Goal: Task Accomplishment & Management: Manage account settings

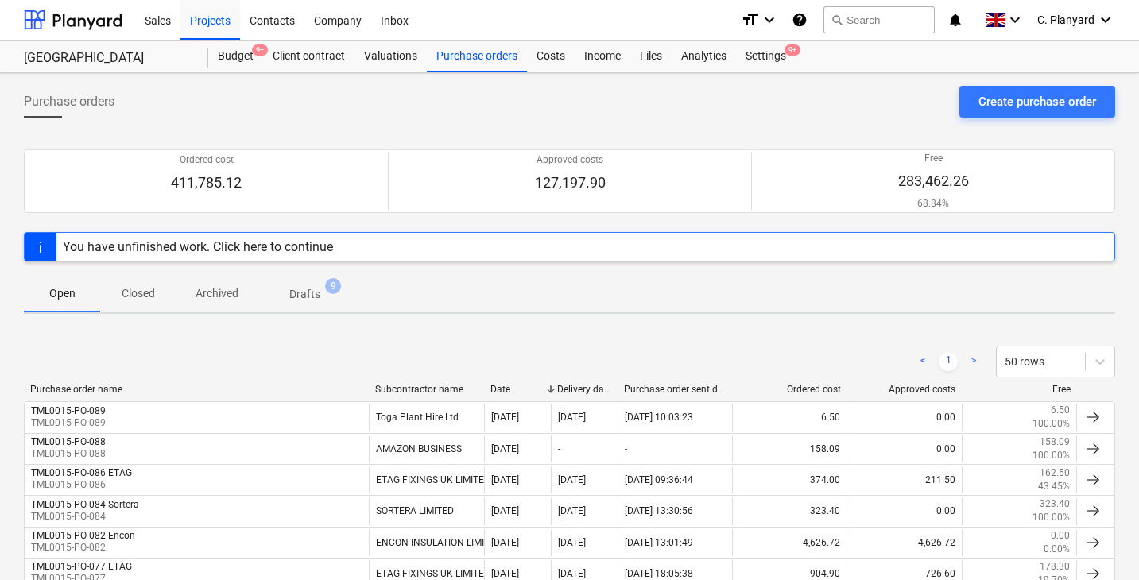
click at [149, 282] on span "Closed" at bounding box center [138, 294] width 76 height 26
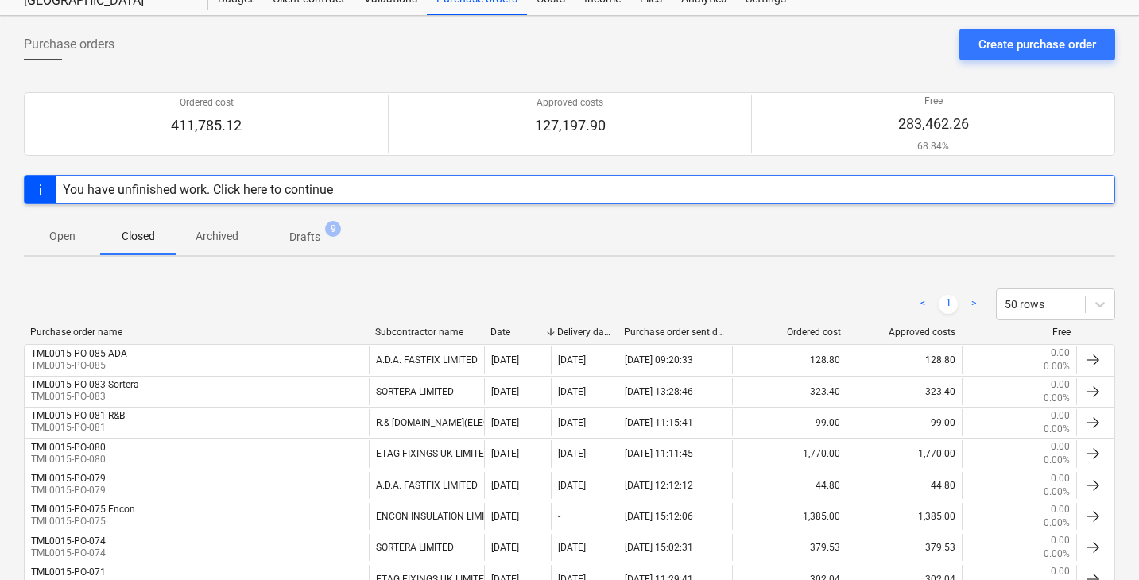
scroll to position [56, 0]
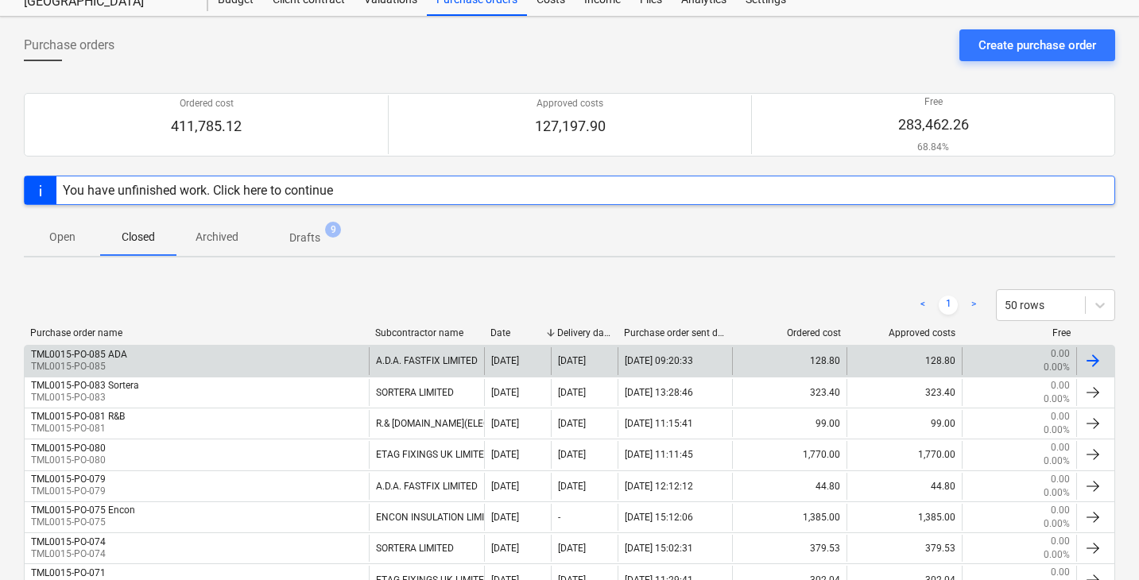
click at [225, 360] on div "TML0015-PO-085 ADA TML0015-PO-085" at bounding box center [197, 360] width 344 height 27
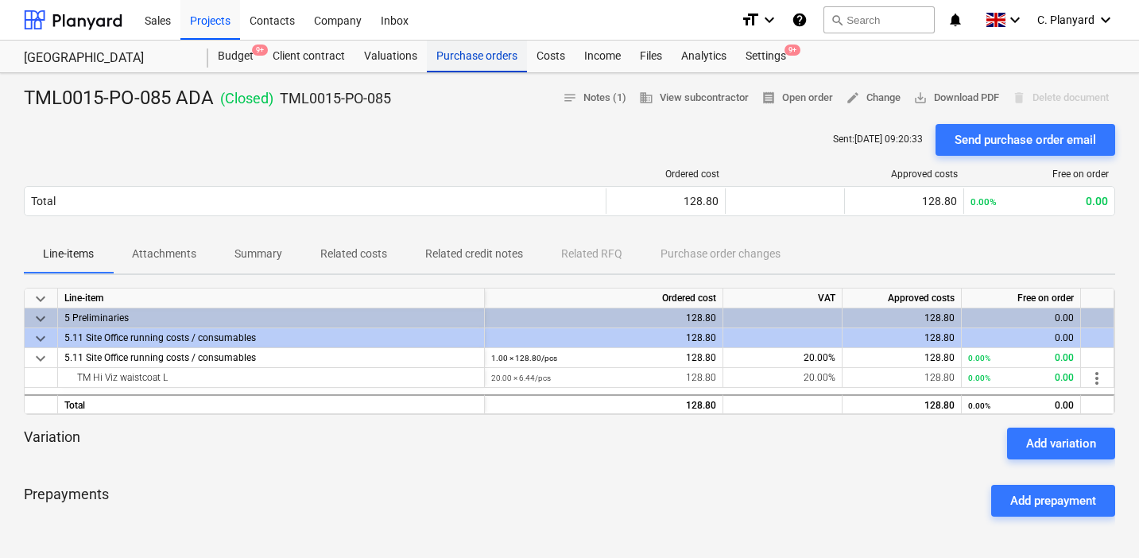
click at [496, 56] on div "Purchase orders" at bounding box center [477, 57] width 100 height 32
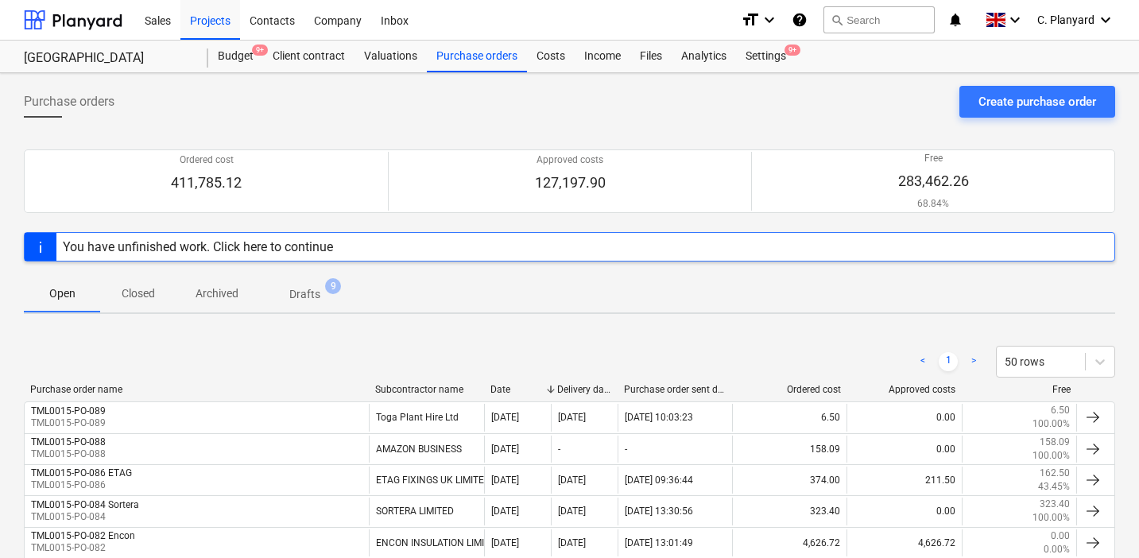
click at [147, 287] on p "Closed" at bounding box center [138, 293] width 38 height 17
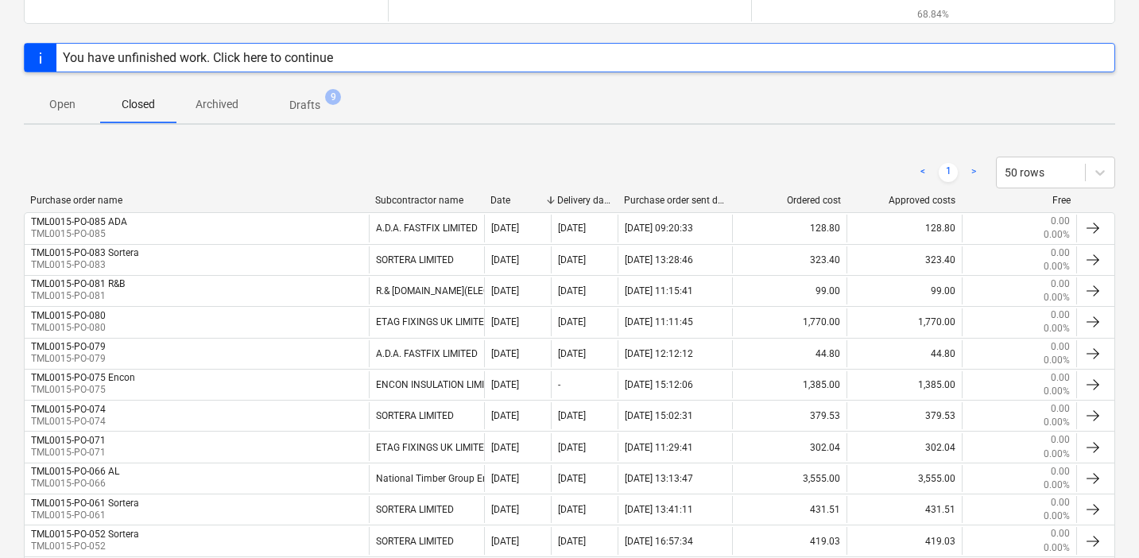
scroll to position [188, 0]
click at [35, 118] on button "Open" at bounding box center [62, 105] width 76 height 38
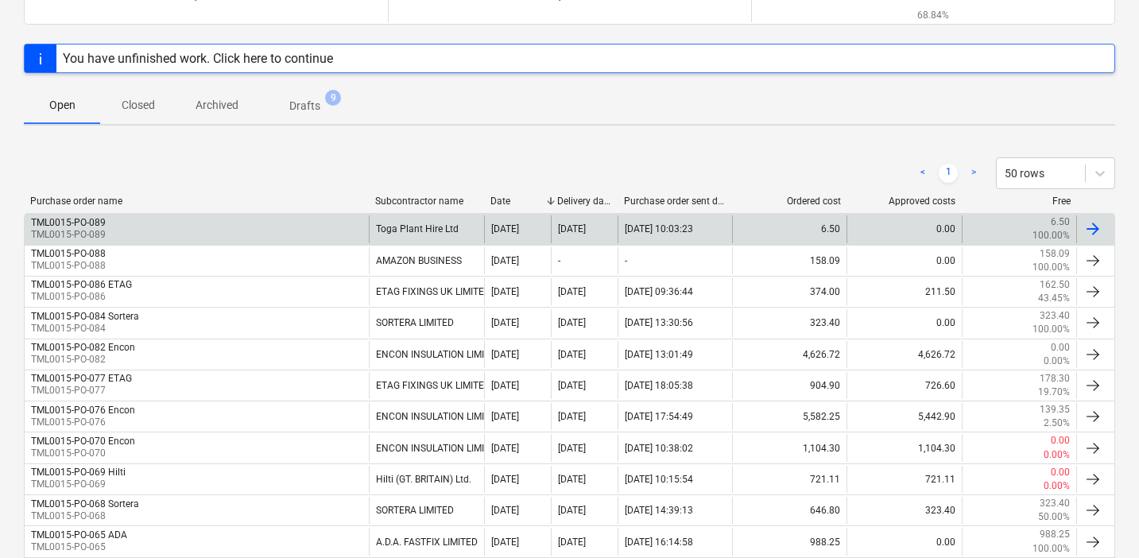
click at [201, 213] on div "TML0015-PO-089 TML0015-PO-089 Toga Plant Hire Ltd [DATE] 05 Sep 2025 [DATE] 10:…" at bounding box center [569, 228] width 1091 height 31
click at [198, 219] on div "TML0015-PO-089 TML0015-PO-089" at bounding box center [197, 228] width 344 height 27
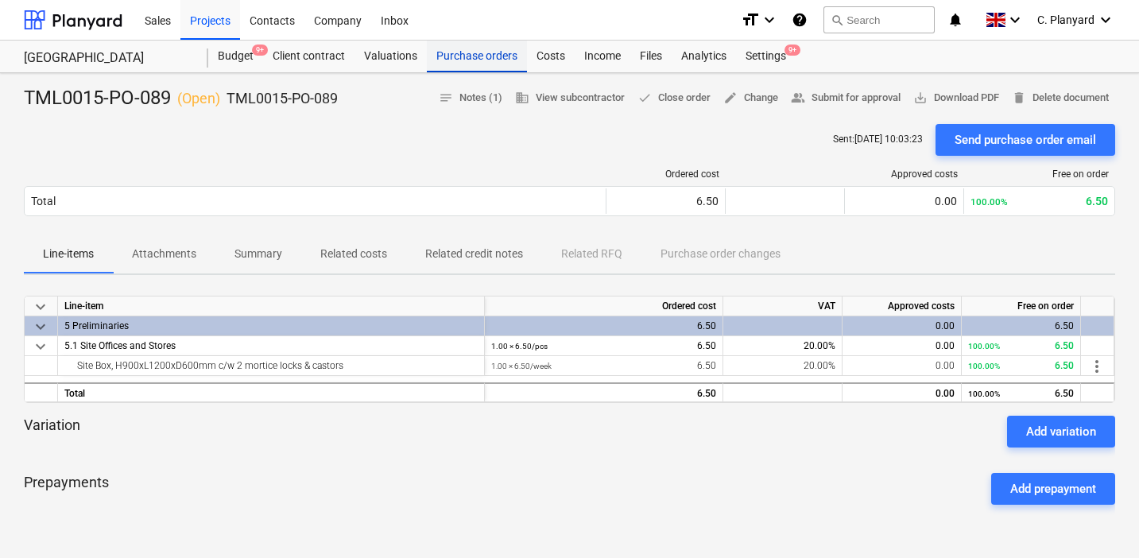
click at [480, 46] on div "Purchase orders" at bounding box center [477, 57] width 100 height 32
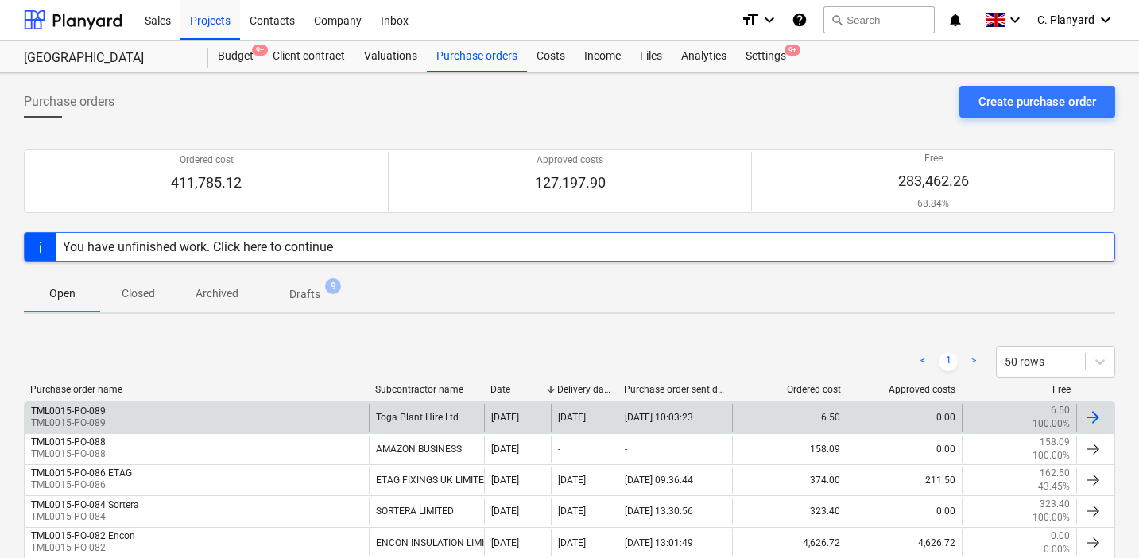
click at [230, 408] on div "TML0015-PO-089 TML0015-PO-089" at bounding box center [197, 417] width 344 height 27
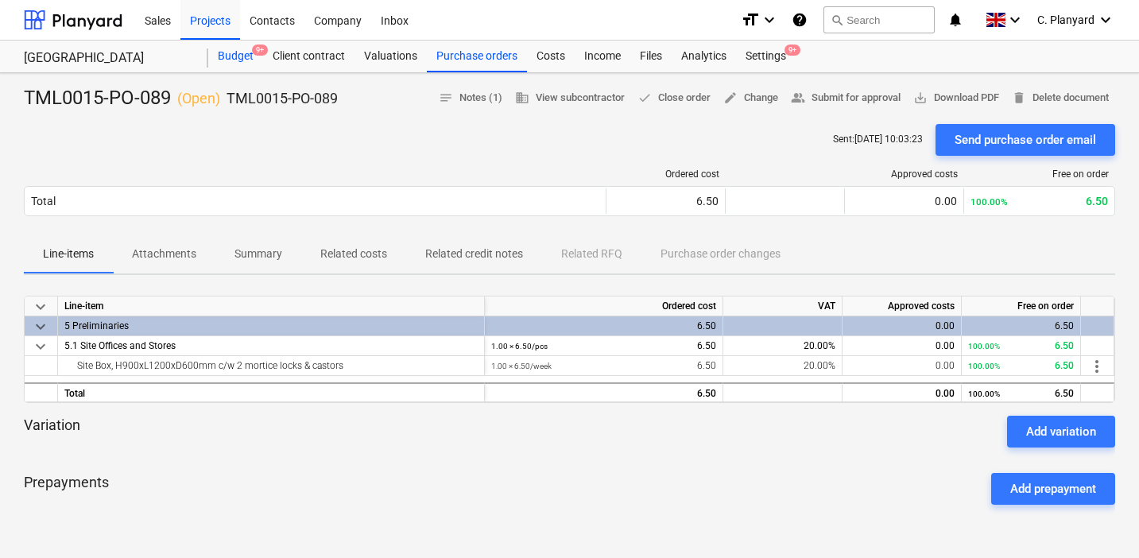
click at [245, 48] on div "Budget 9+" at bounding box center [235, 57] width 55 height 32
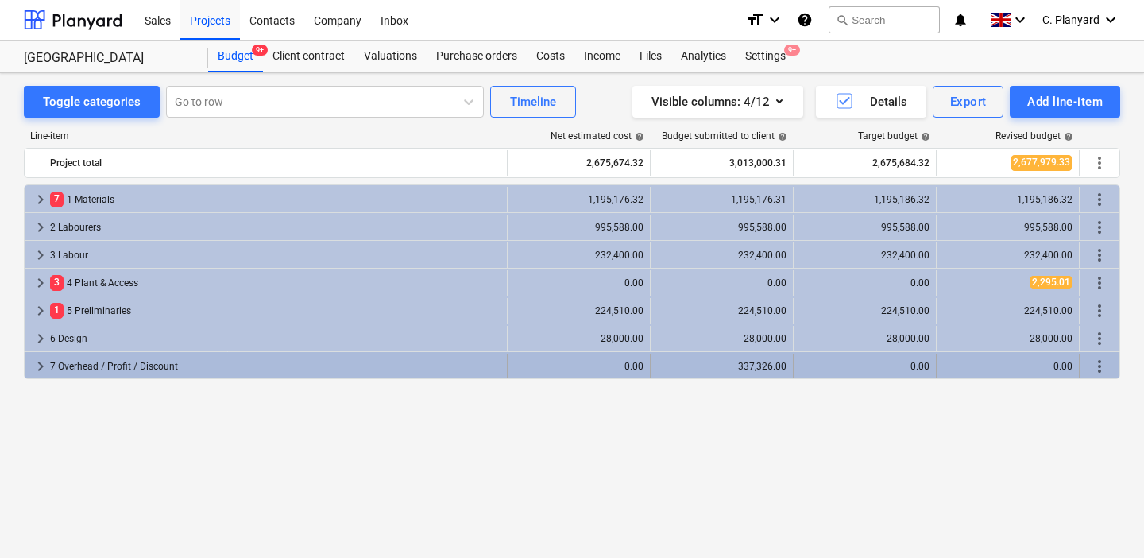
click at [46, 374] on span "keyboard_arrow_right" at bounding box center [40, 366] width 19 height 19
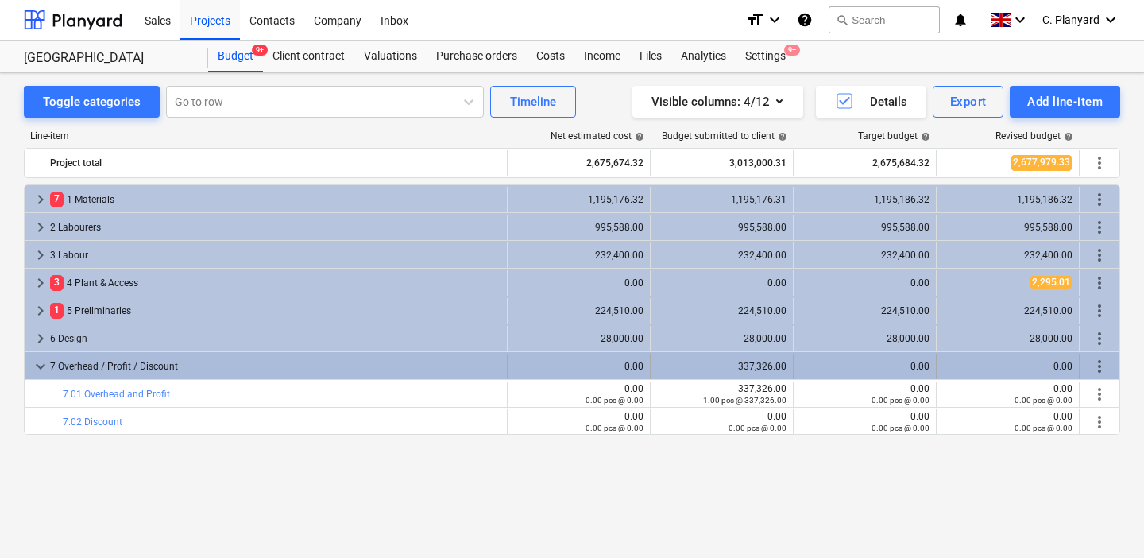
click at [41, 362] on span "keyboard_arrow_down" at bounding box center [40, 366] width 19 height 19
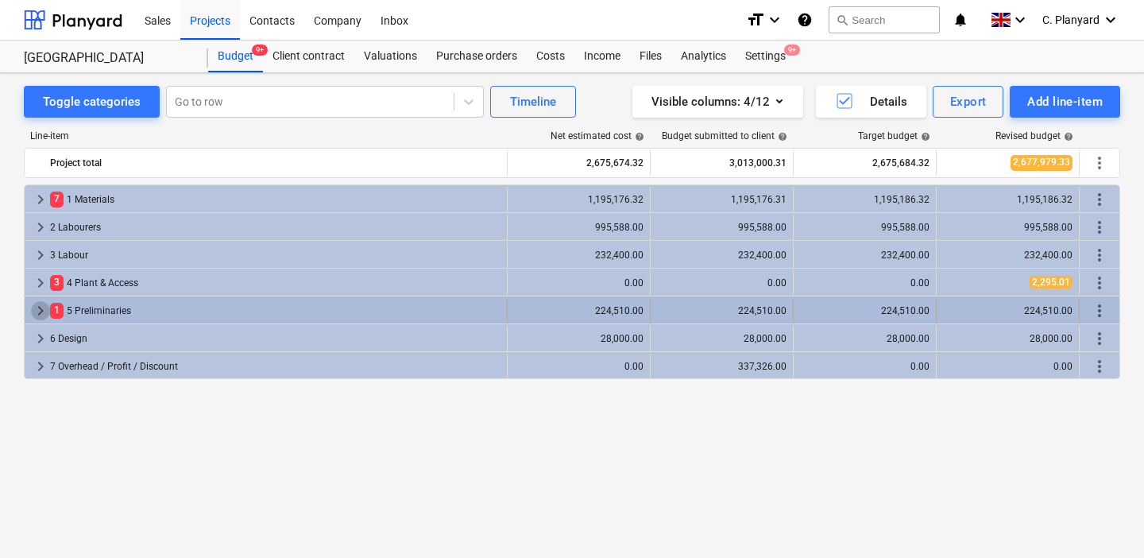
click at [41, 303] on span "keyboard_arrow_right" at bounding box center [40, 310] width 19 height 19
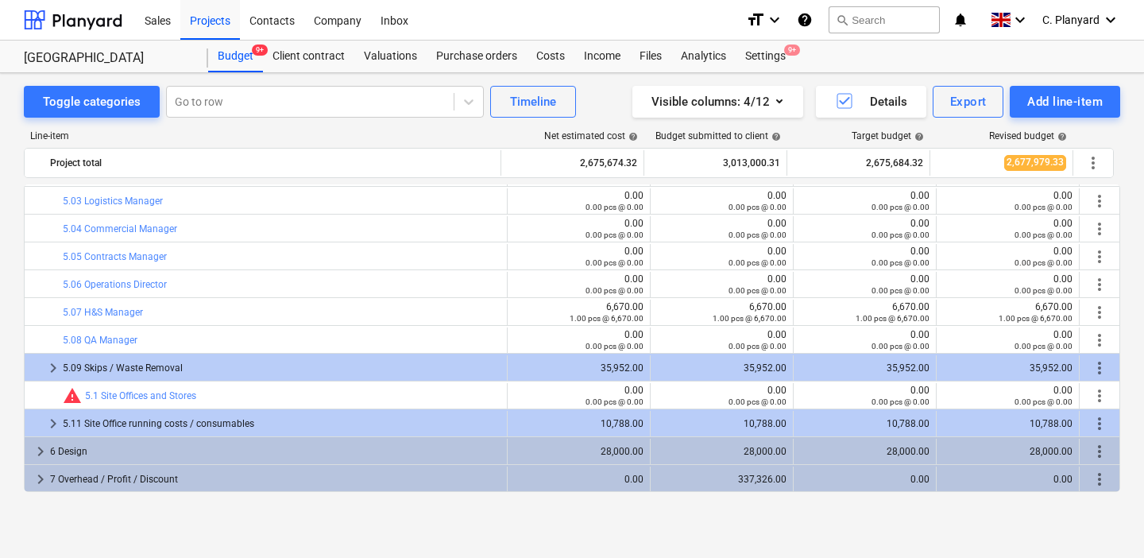
scroll to position [193, 0]
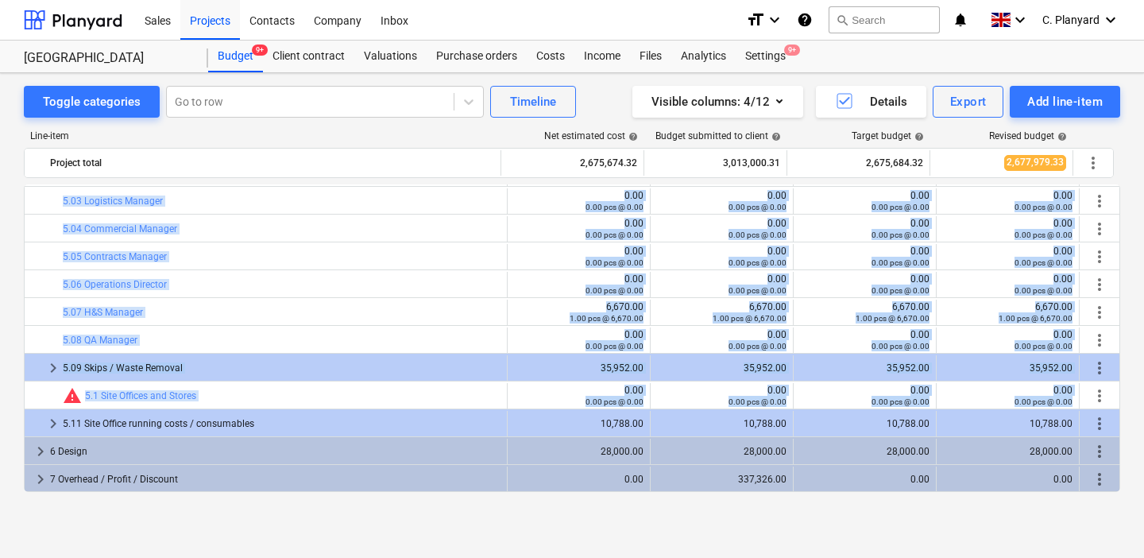
click at [51, 415] on div "keyboard_arrow_right 7 1 Materials 1,195,176.32 1,195,176.31 1,195,186.32 1,195…" at bounding box center [572, 338] width 1097 height 308
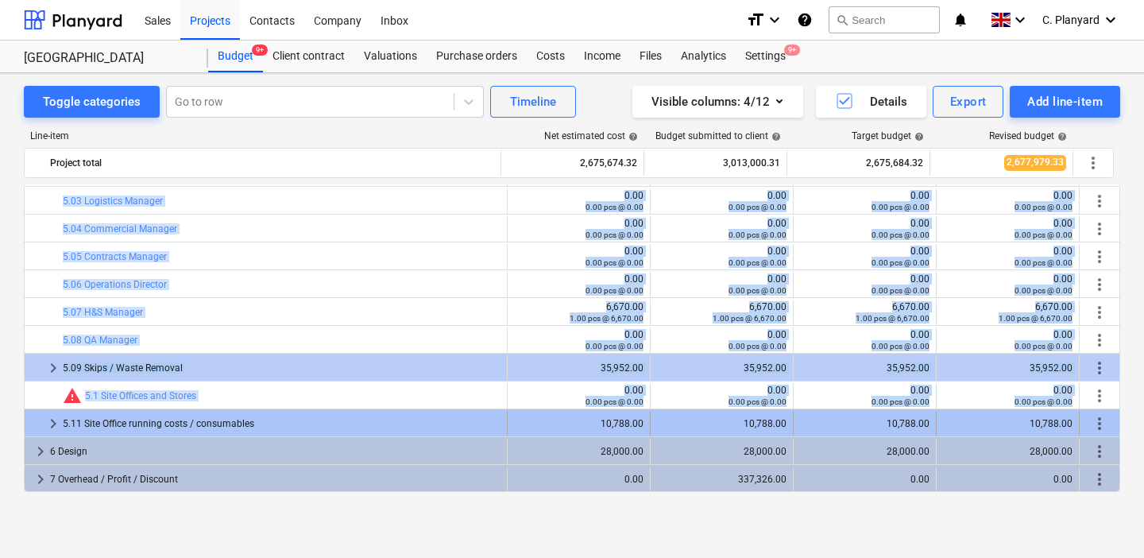
click at [57, 432] on span "keyboard_arrow_right" at bounding box center [53, 423] width 19 height 19
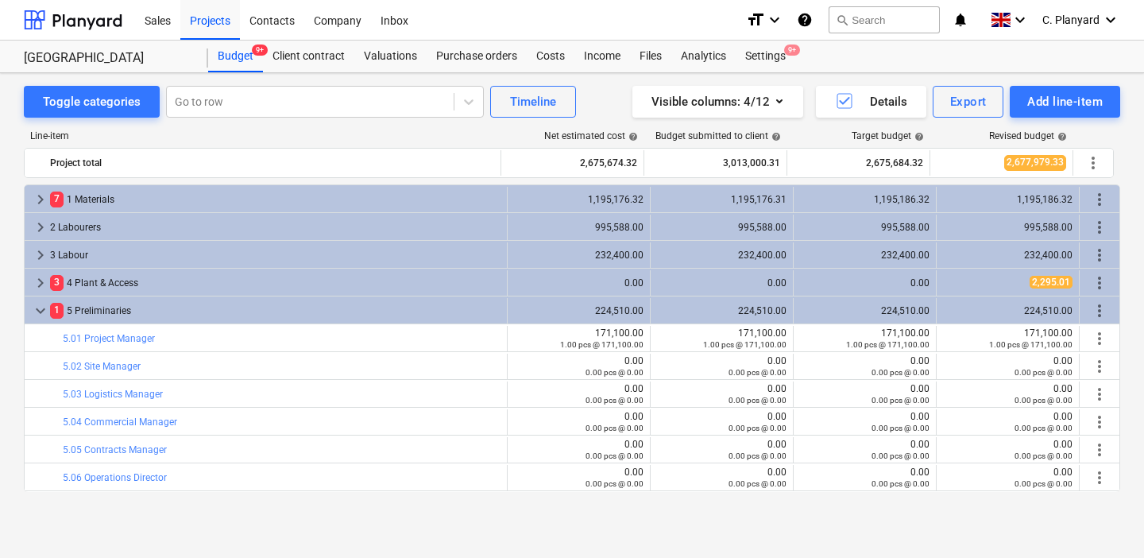
scroll to position [0, 0]
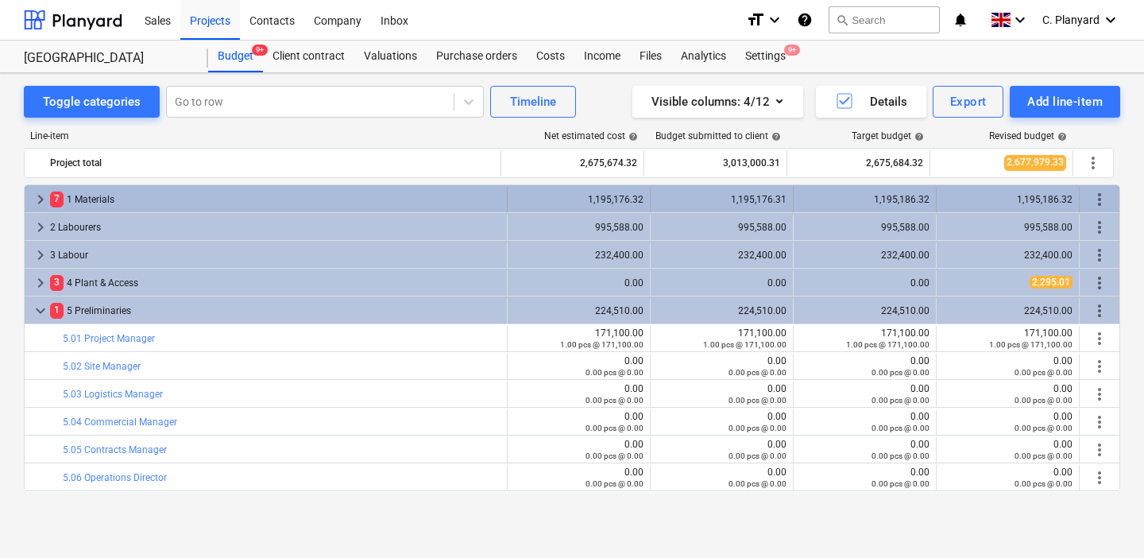
click at [50, 203] on span "7" at bounding box center [57, 199] width 14 height 15
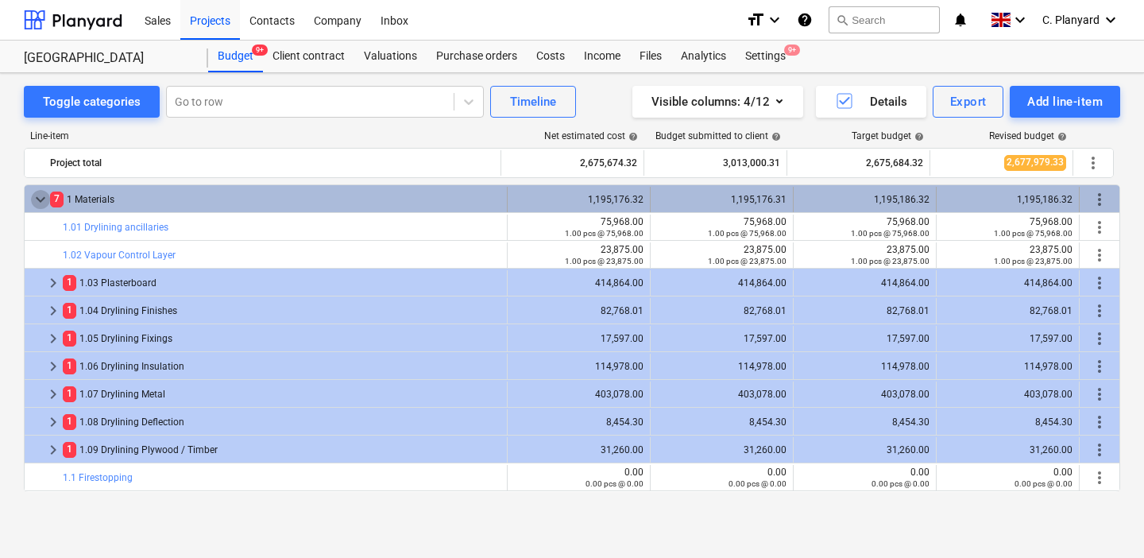
click at [45, 195] on span "keyboard_arrow_down" at bounding box center [40, 199] width 19 height 19
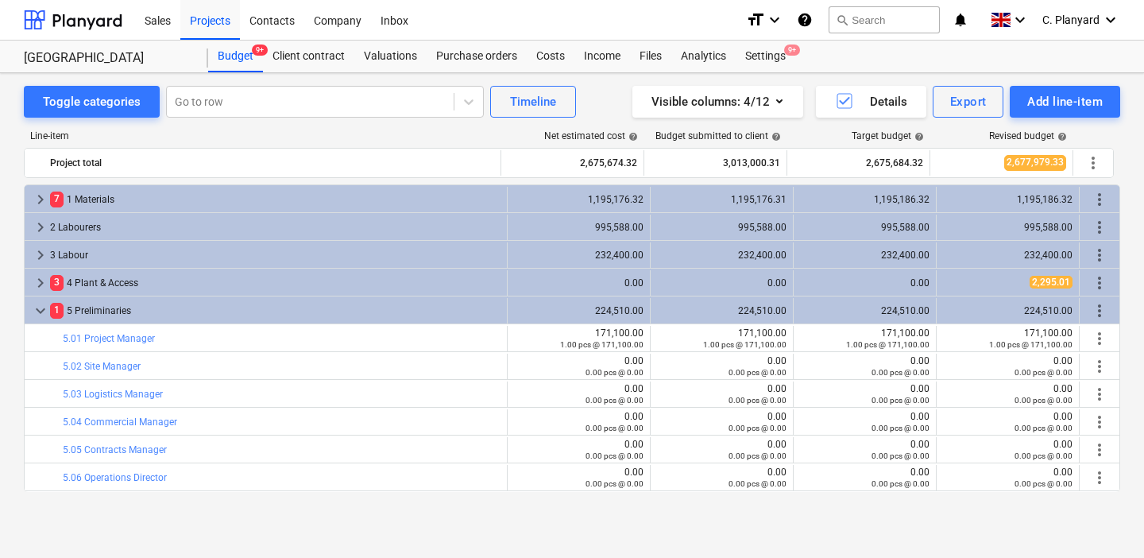
scroll to position [118, 0]
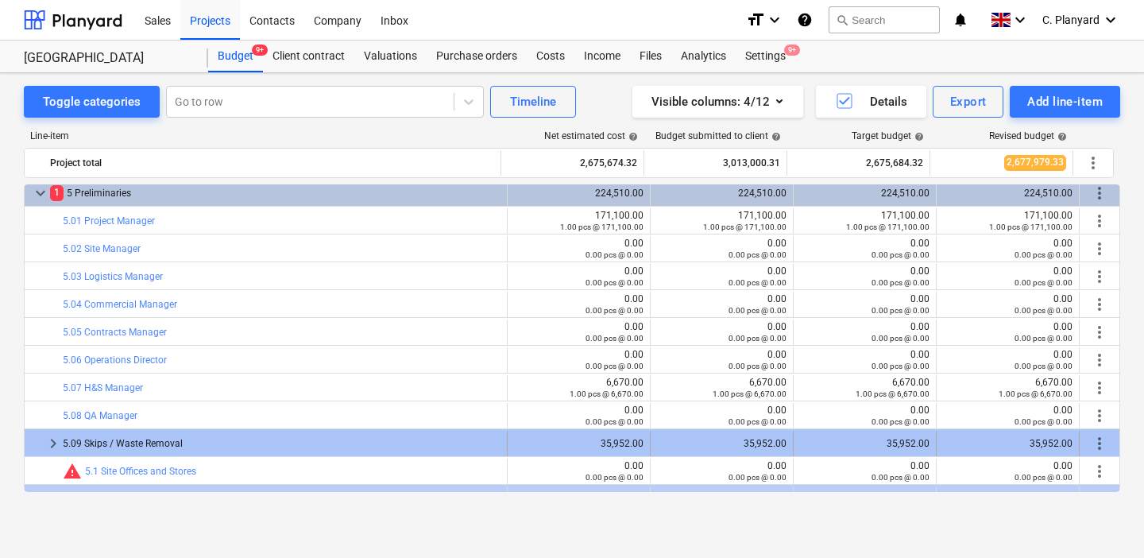
click at [48, 445] on span "keyboard_arrow_right" at bounding box center [53, 443] width 19 height 19
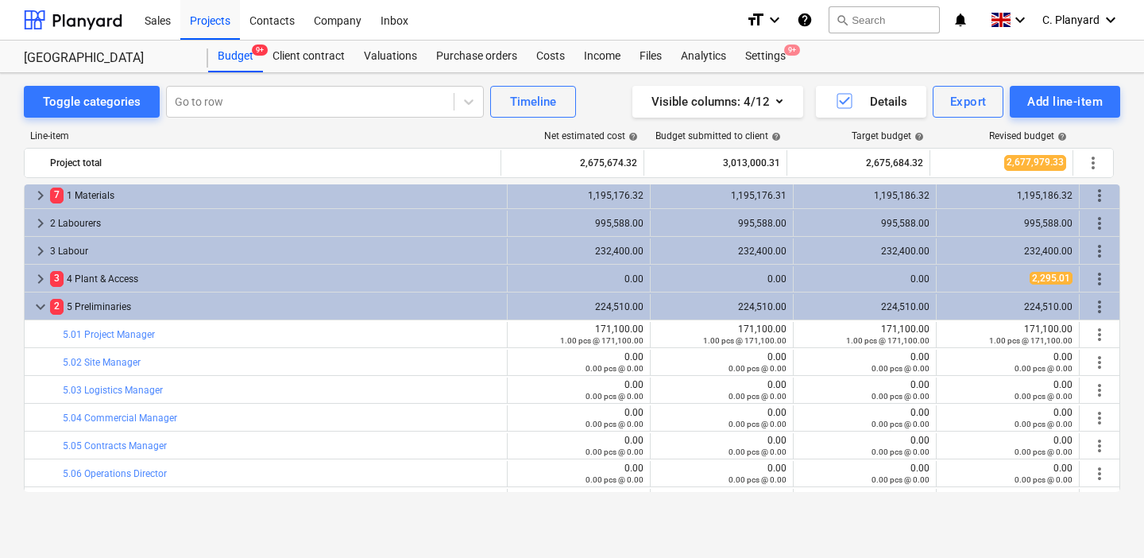
scroll to position [180, 0]
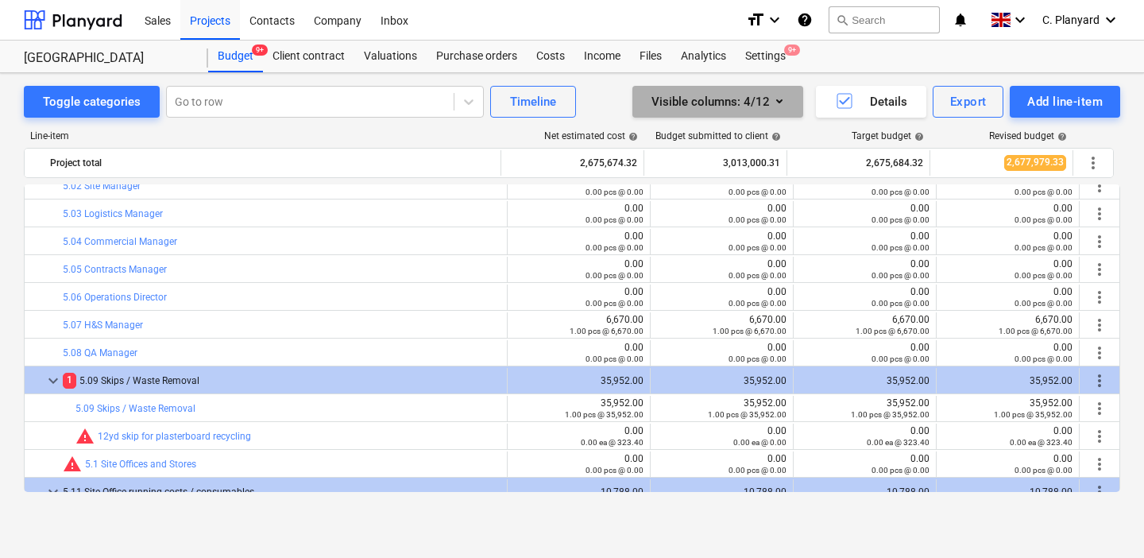
click at [780, 98] on icon "button" at bounding box center [779, 100] width 19 height 19
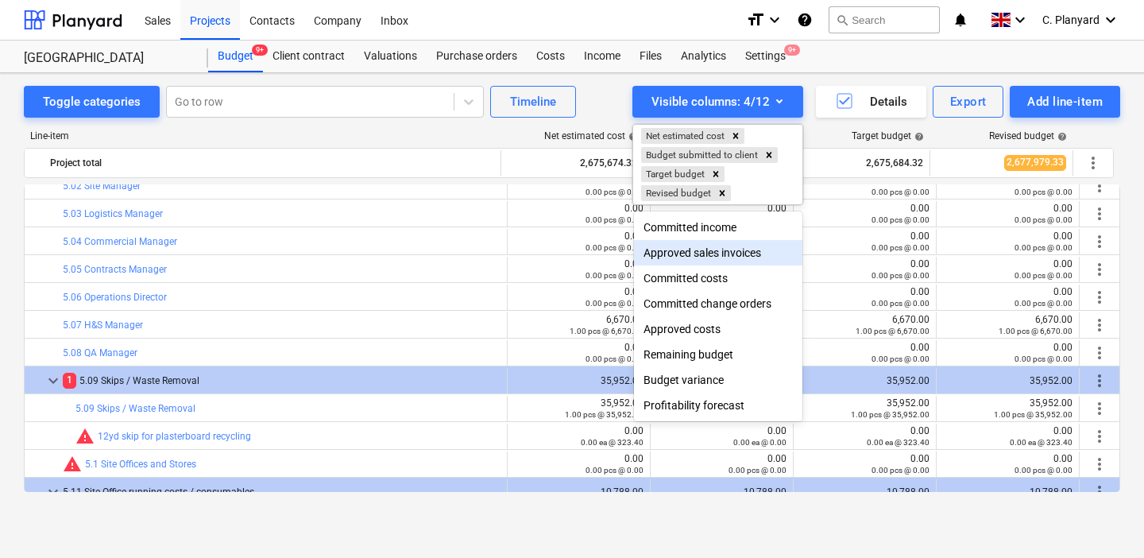
click at [890, 317] on div at bounding box center [572, 279] width 1144 height 558
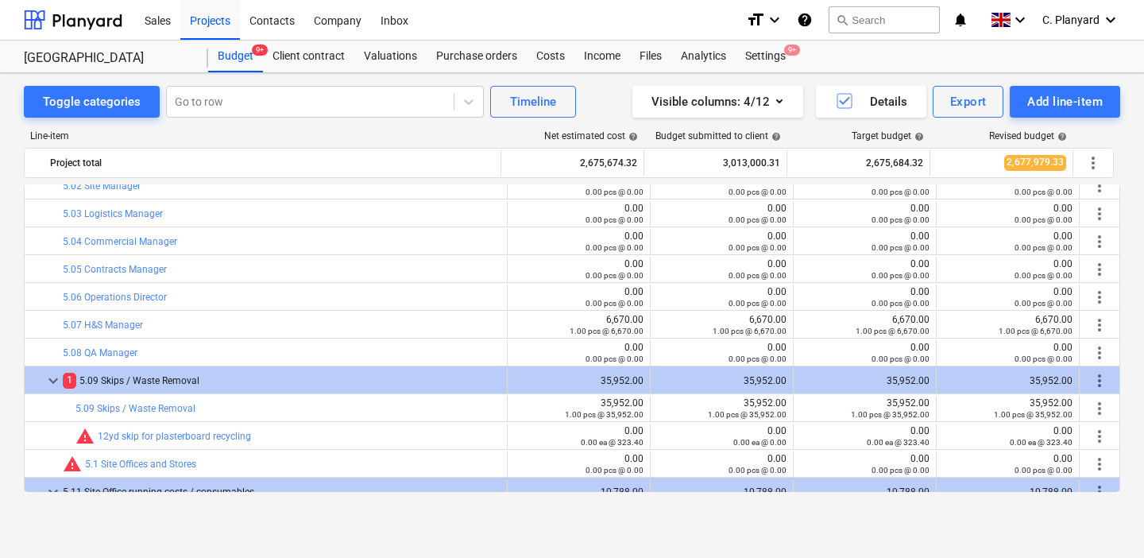
scroll to position [0, 0]
click at [775, 99] on icon "button" at bounding box center [779, 100] width 19 height 19
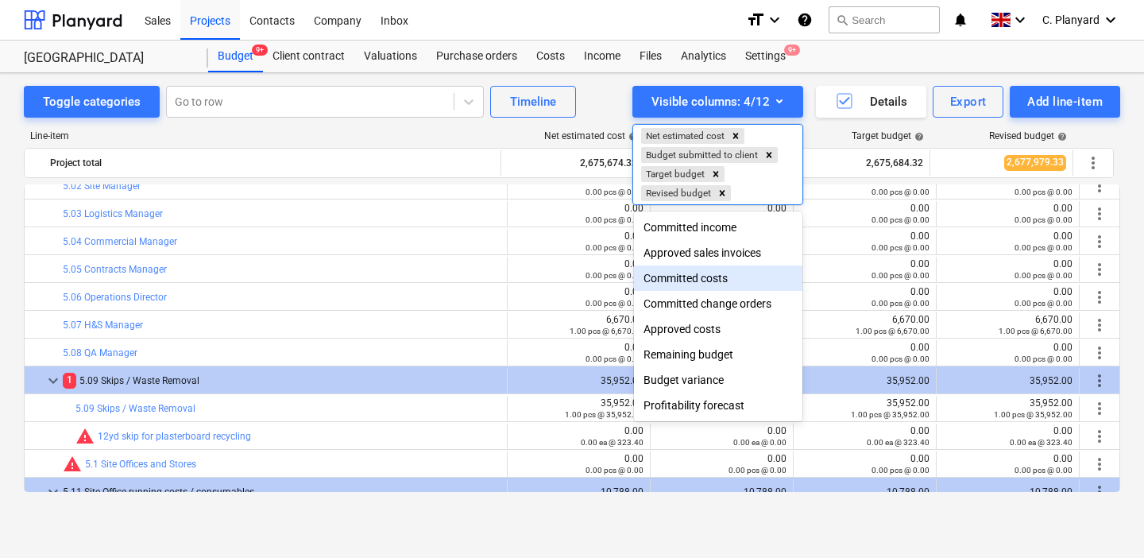
click at [709, 278] on div "Committed costs" at bounding box center [718, 277] width 168 height 25
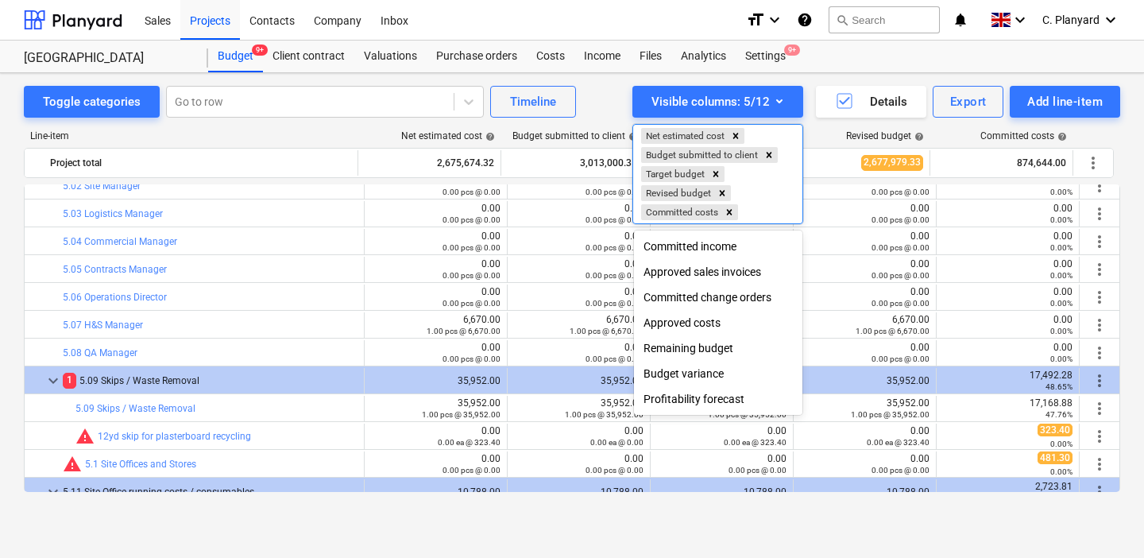
click at [739, 513] on div at bounding box center [572, 279] width 1144 height 558
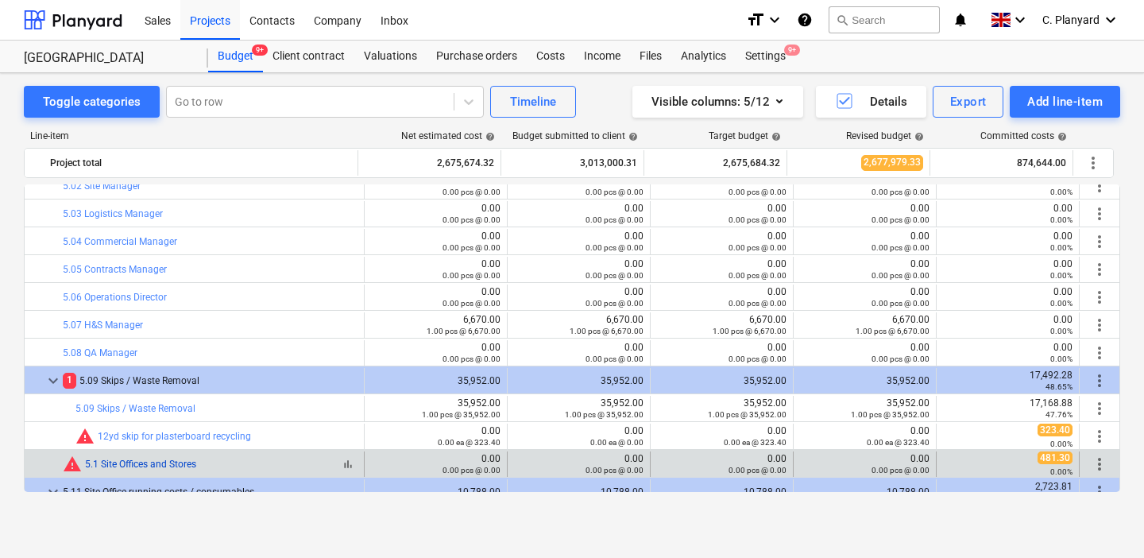
click at [136, 468] on link "5.1 Site Offices and Stores" at bounding box center [140, 464] width 111 height 11
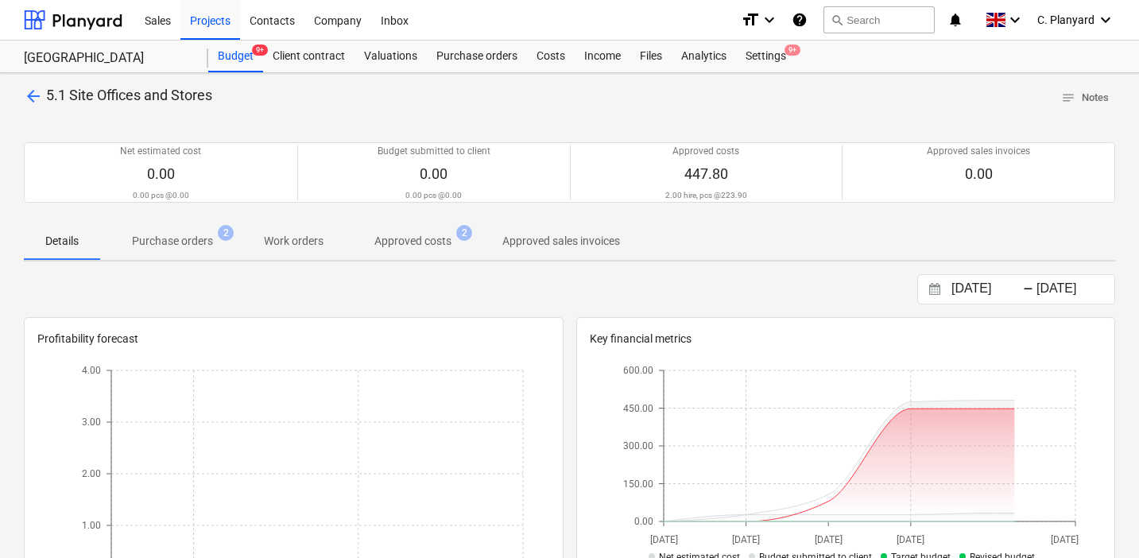
click at [201, 226] on span "Purchase orders 2" at bounding box center [172, 240] width 145 height 29
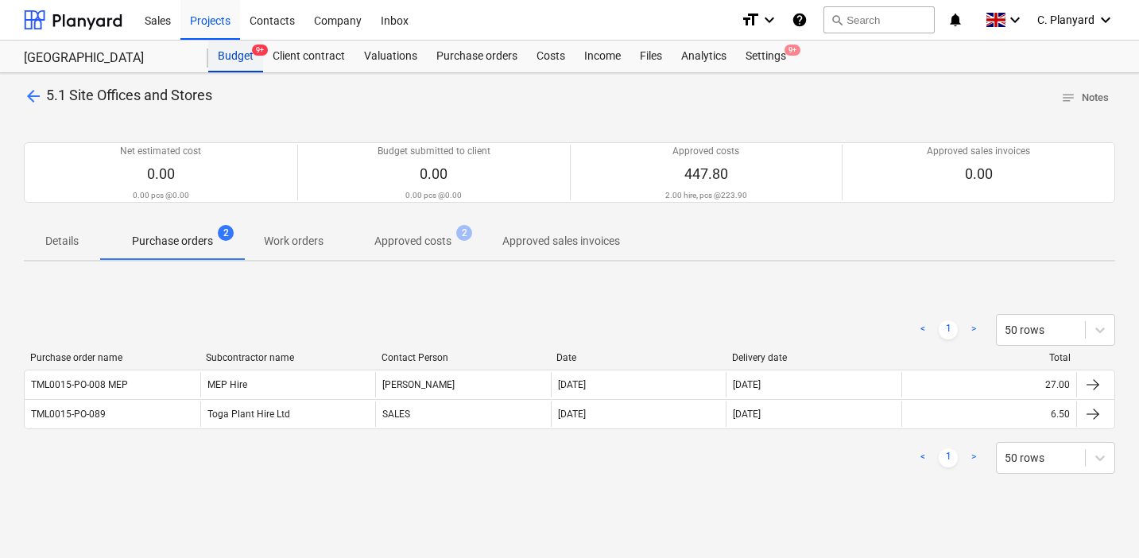
click at [251, 60] on div "Budget 9+" at bounding box center [235, 57] width 55 height 32
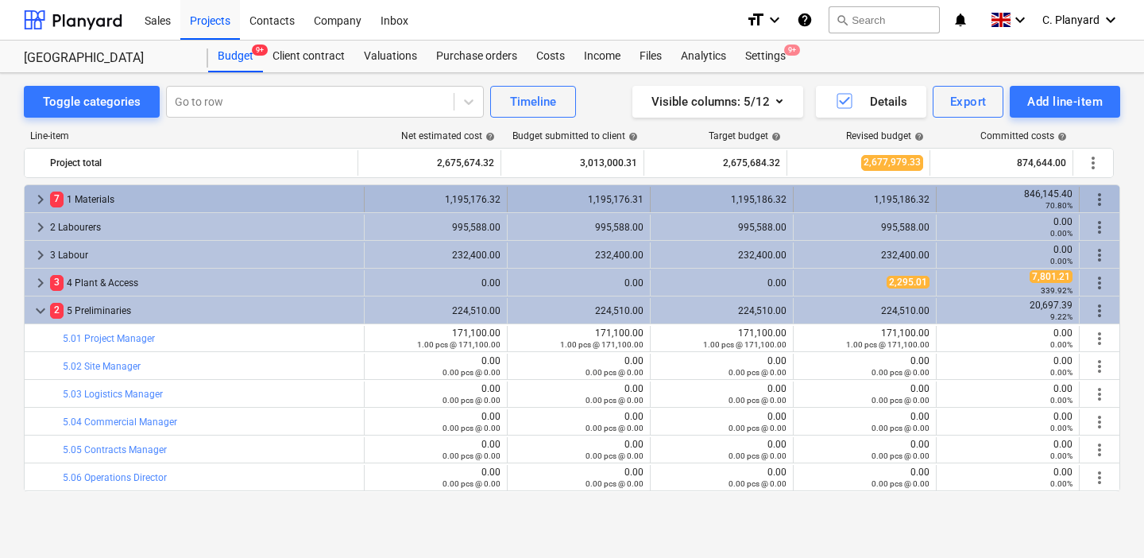
click at [45, 202] on span "keyboard_arrow_right" at bounding box center [40, 199] width 19 height 19
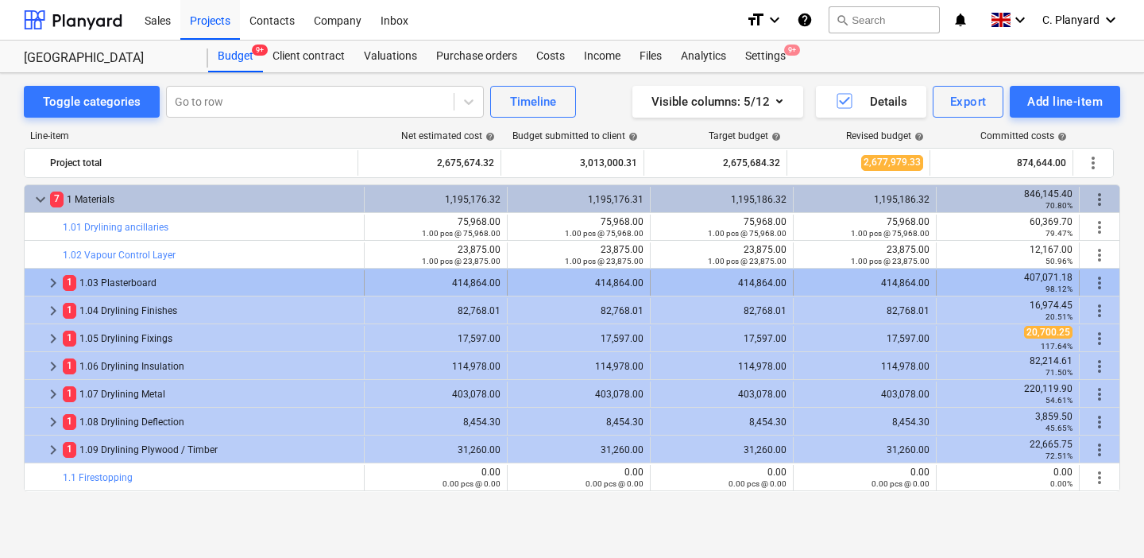
click at [55, 281] on span "keyboard_arrow_right" at bounding box center [53, 282] width 19 height 19
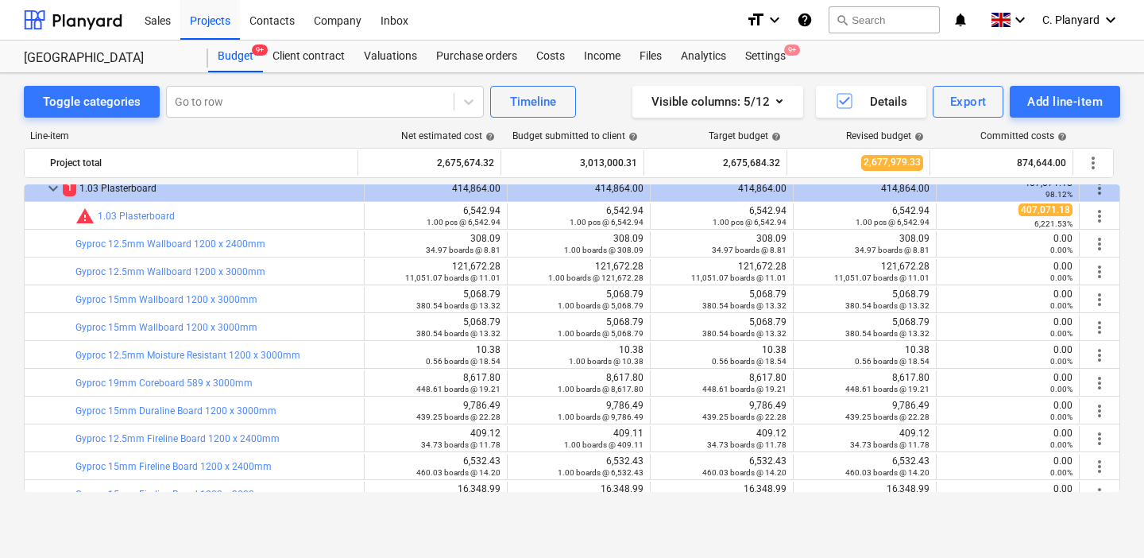
scroll to position [55, 0]
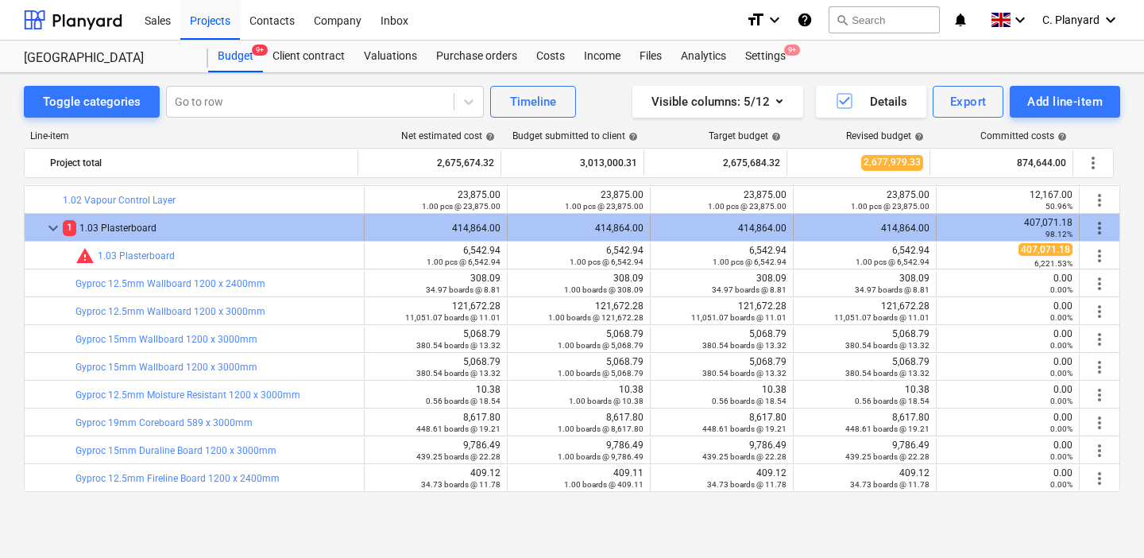
click at [50, 224] on span "keyboard_arrow_down" at bounding box center [53, 228] width 19 height 19
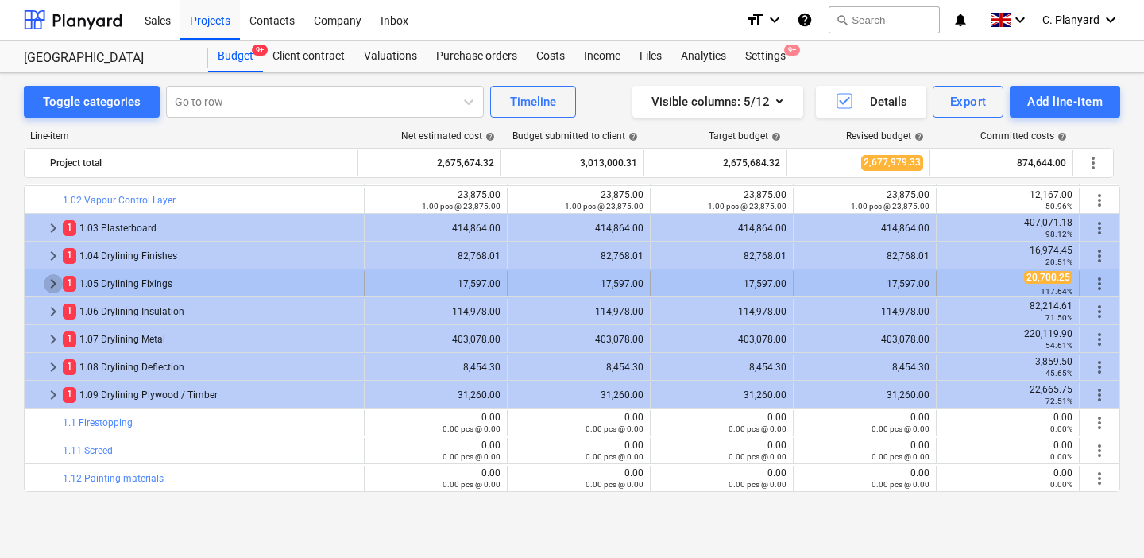
click at [56, 277] on span "keyboard_arrow_right" at bounding box center [53, 283] width 19 height 19
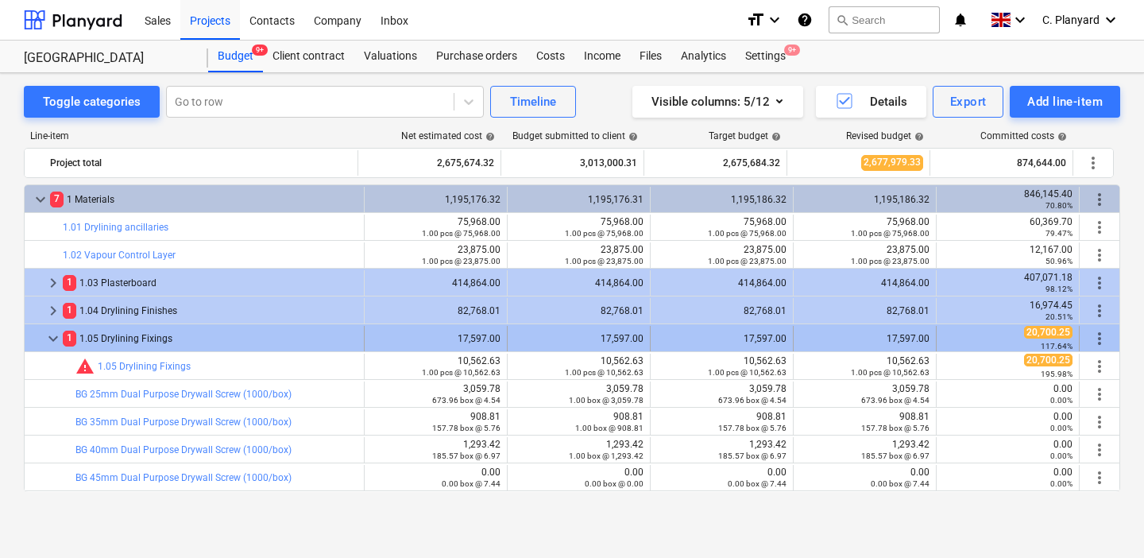
scroll to position [0, 0]
click at [52, 335] on span "keyboard_arrow_down" at bounding box center [53, 338] width 19 height 19
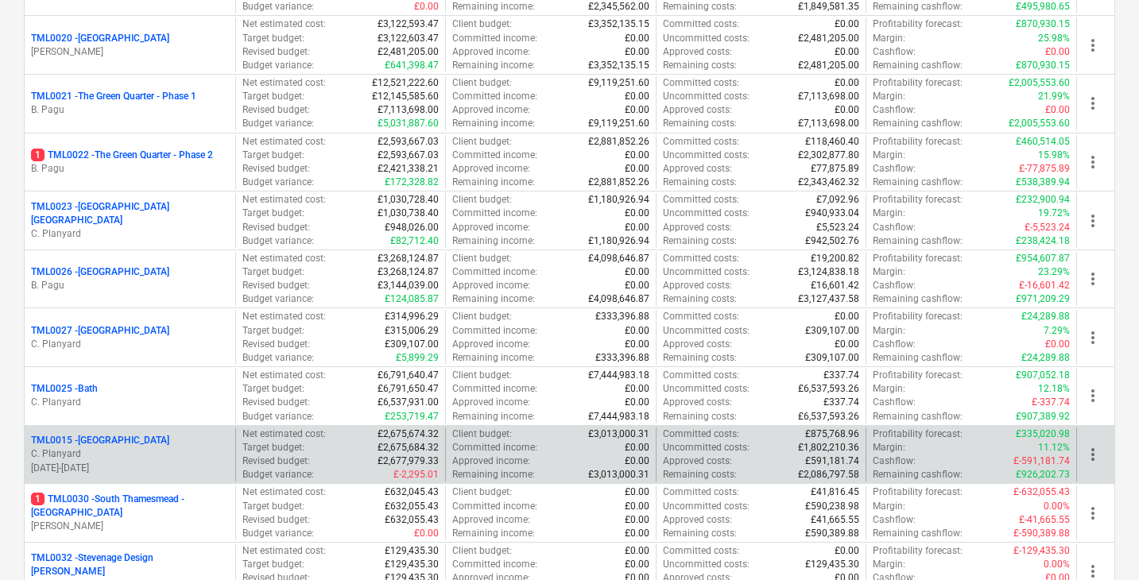
scroll to position [1298, 0]
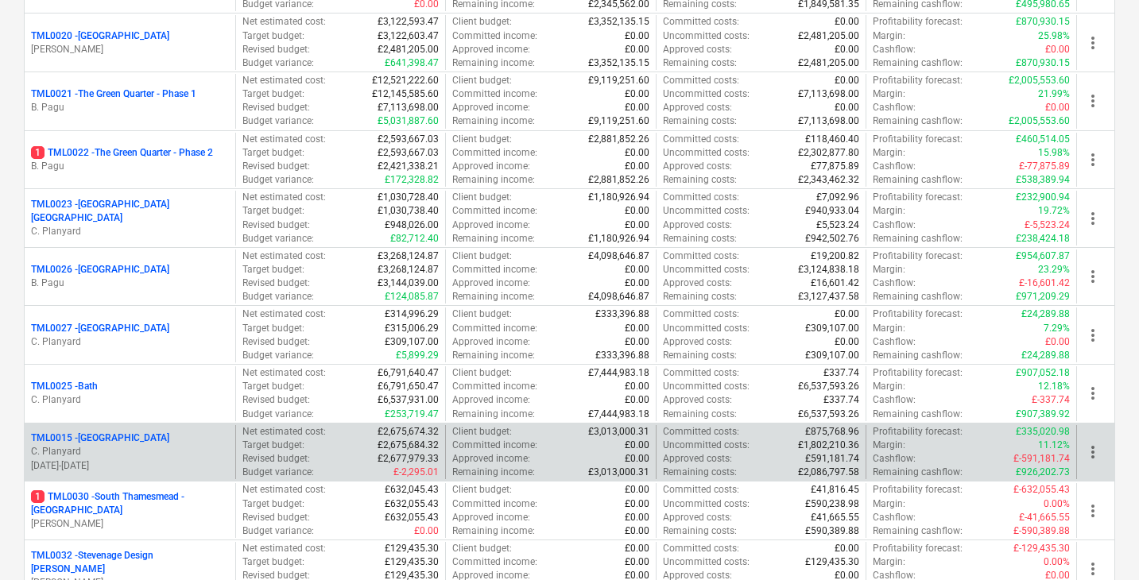
click at [190, 459] on p "14.04.2025 - 25.05.2026" at bounding box center [130, 466] width 198 height 14
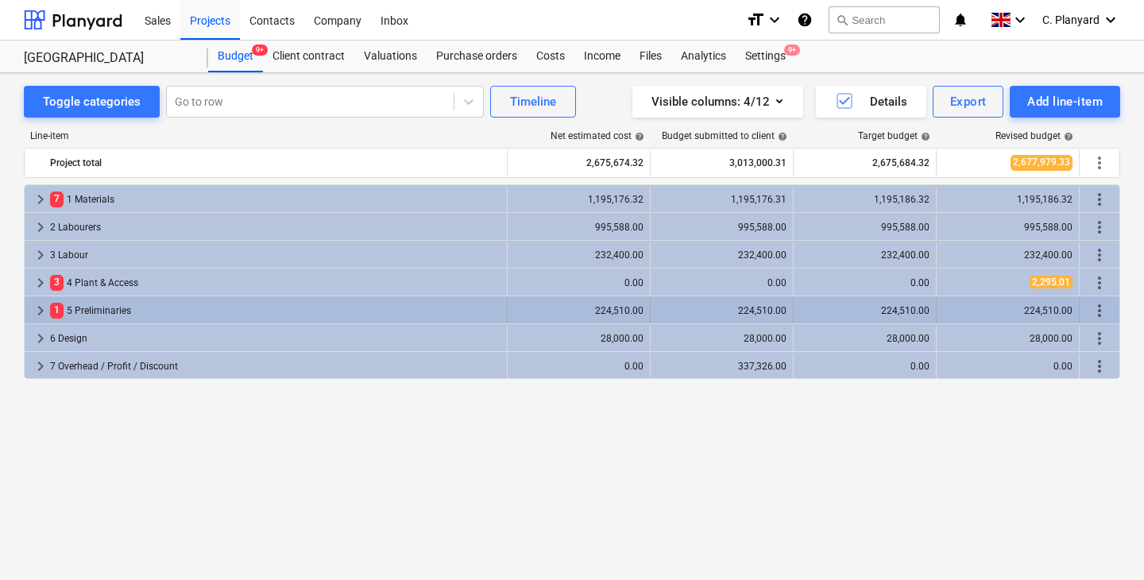
click at [42, 319] on span "keyboard_arrow_right" at bounding box center [40, 310] width 19 height 19
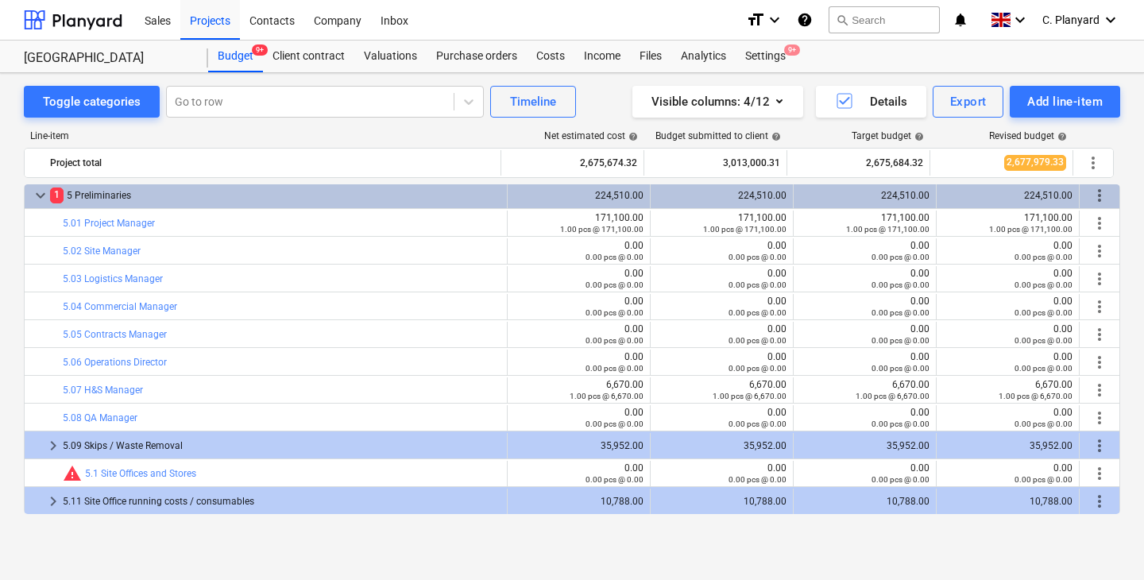
scroll to position [143, 0]
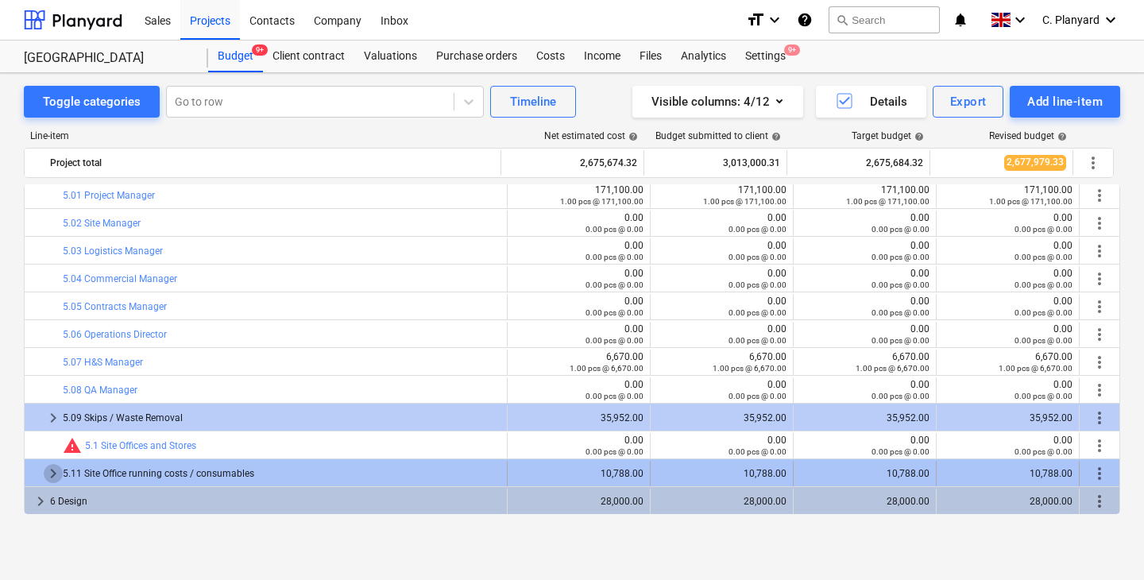
click at [47, 466] on span "keyboard_arrow_right" at bounding box center [53, 473] width 19 height 19
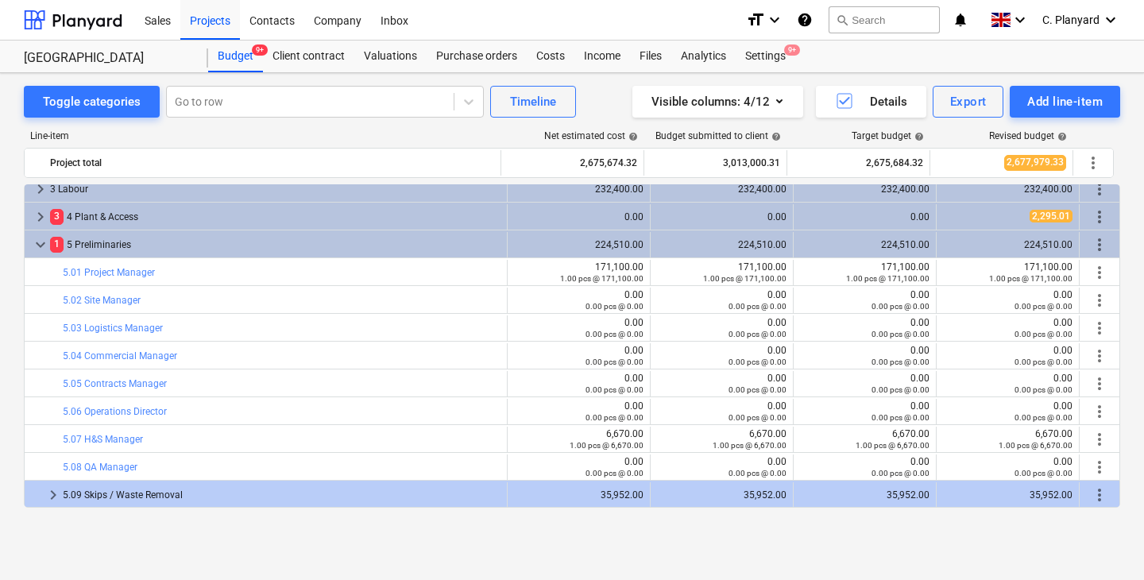
scroll to position [30, 0]
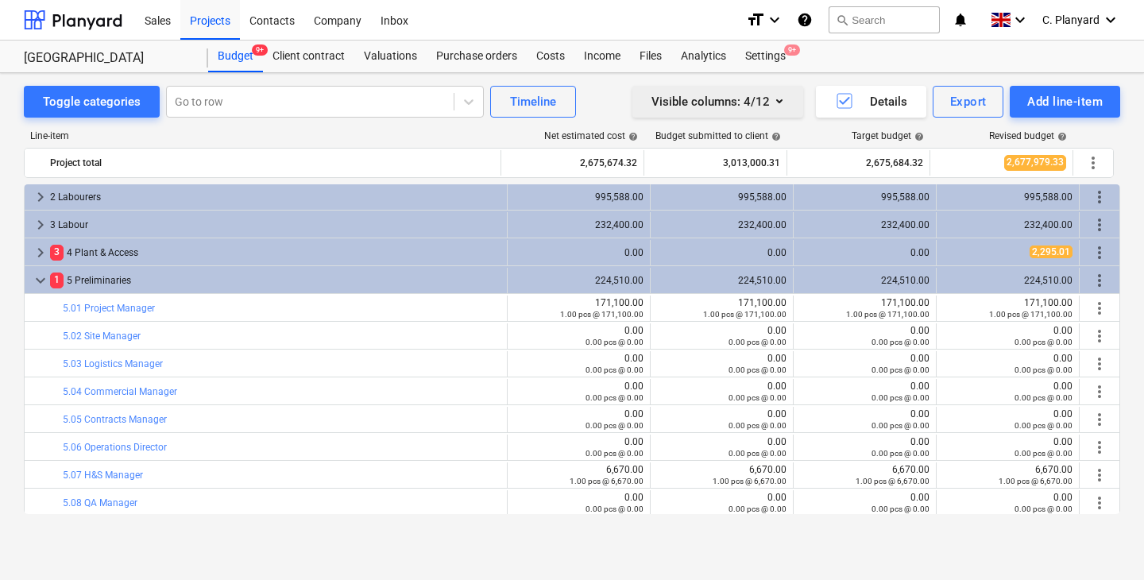
click at [791, 101] on button "Visible columns : 4/12" at bounding box center [718, 102] width 171 height 32
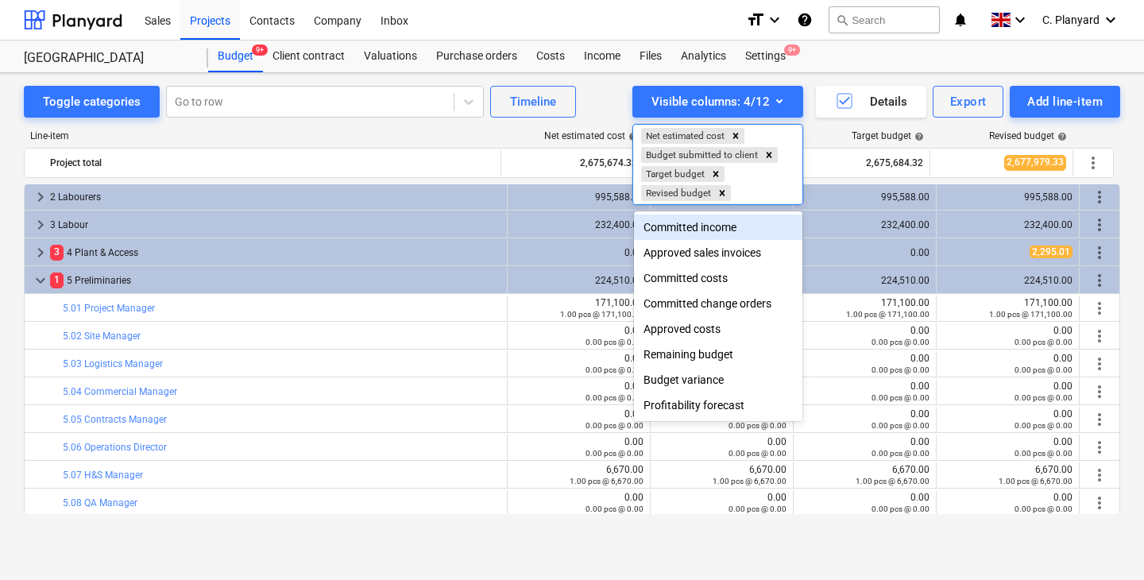
click at [714, 226] on div "Committed income" at bounding box center [718, 227] width 168 height 25
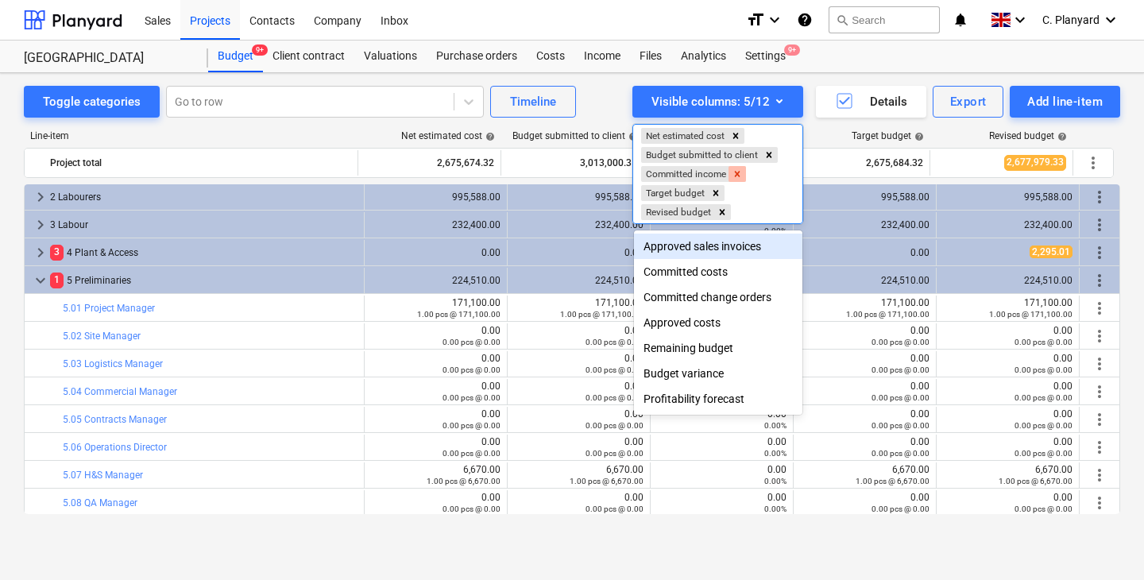
click at [743, 172] on icon "Remove Committed income" at bounding box center [737, 173] width 11 height 11
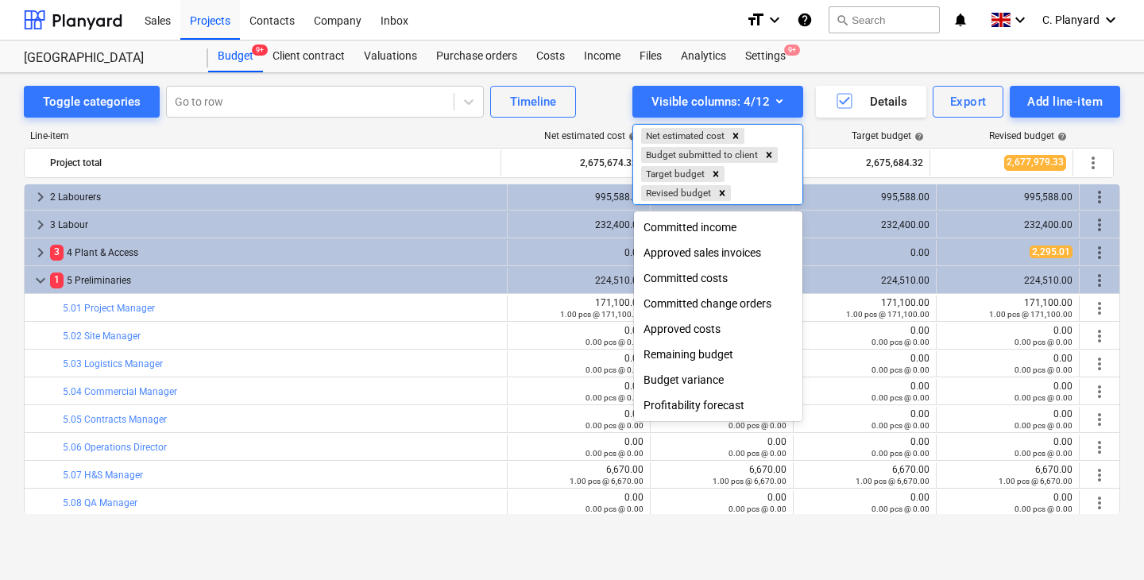
click at [691, 278] on div "Committed costs" at bounding box center [718, 277] width 168 height 25
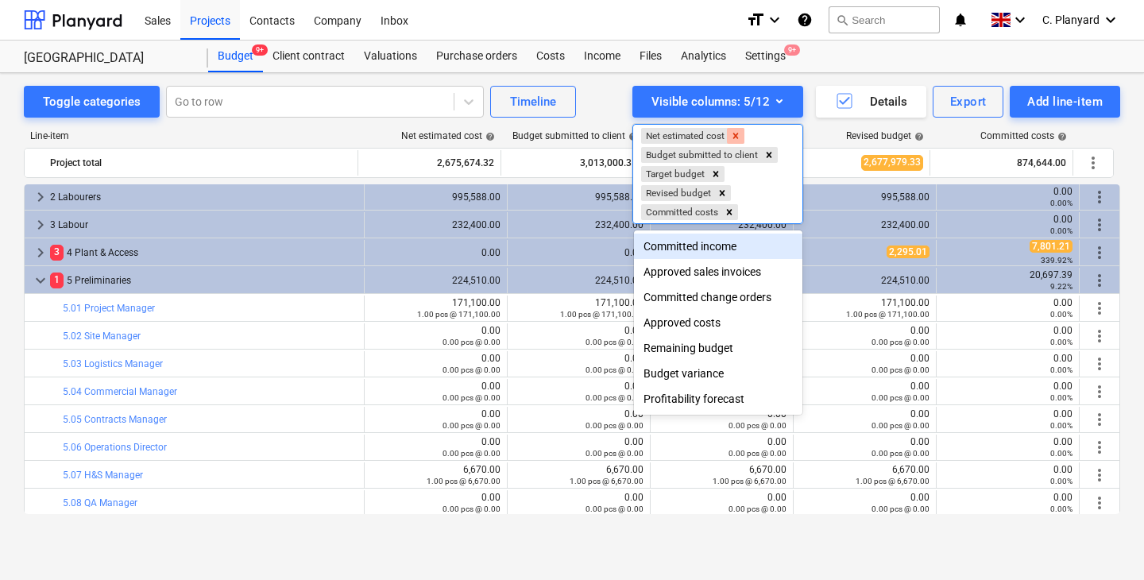
click at [741, 134] on icon "Remove Net estimated cost" at bounding box center [735, 135] width 11 height 11
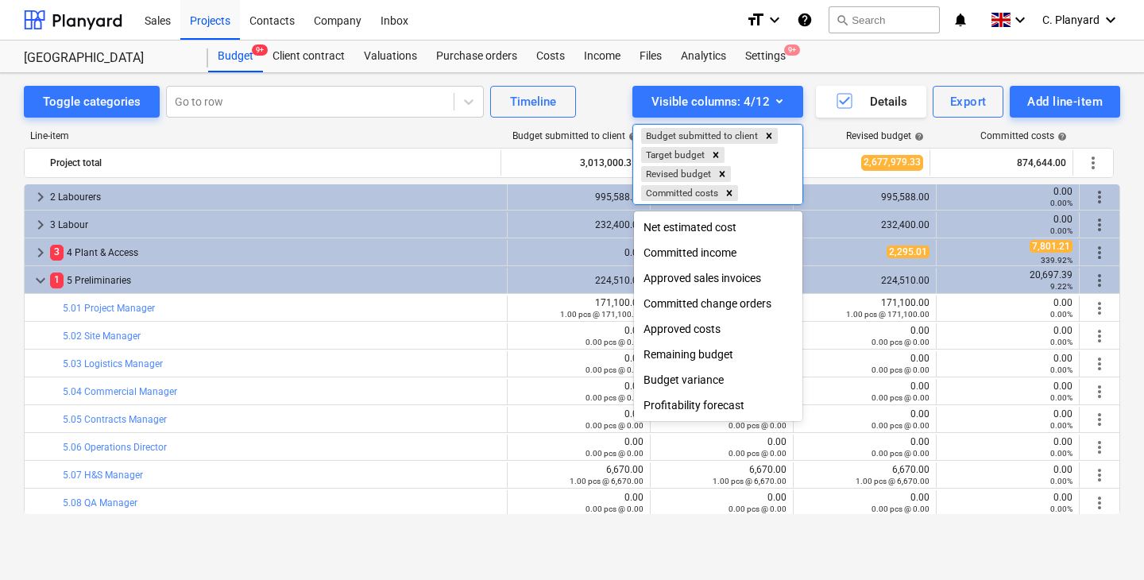
click at [688, 329] on div "Approved costs" at bounding box center [718, 328] width 168 height 25
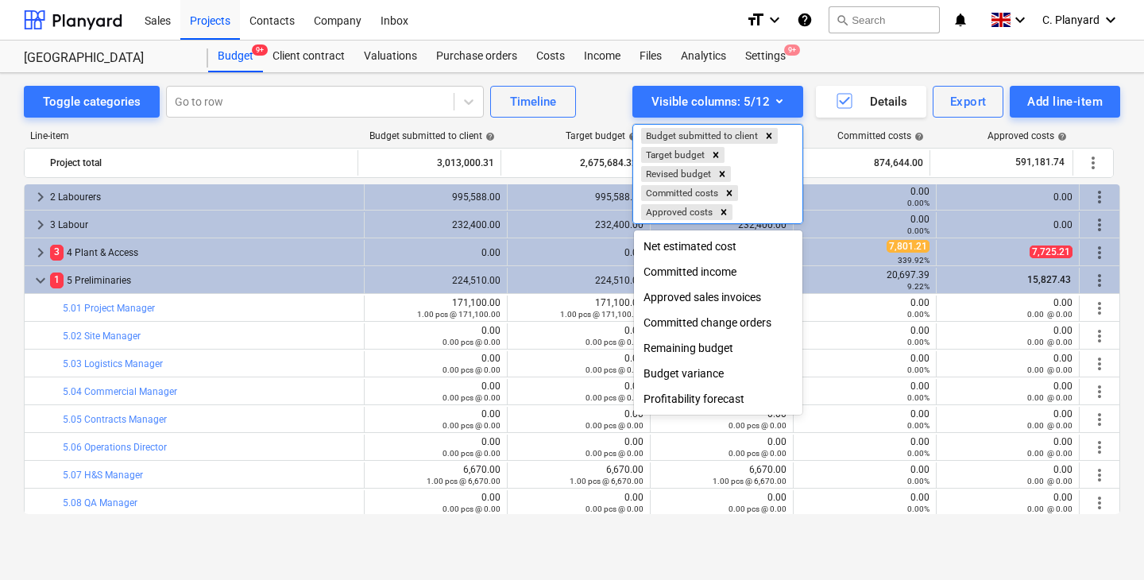
click at [1026, 346] on div at bounding box center [572, 290] width 1144 height 580
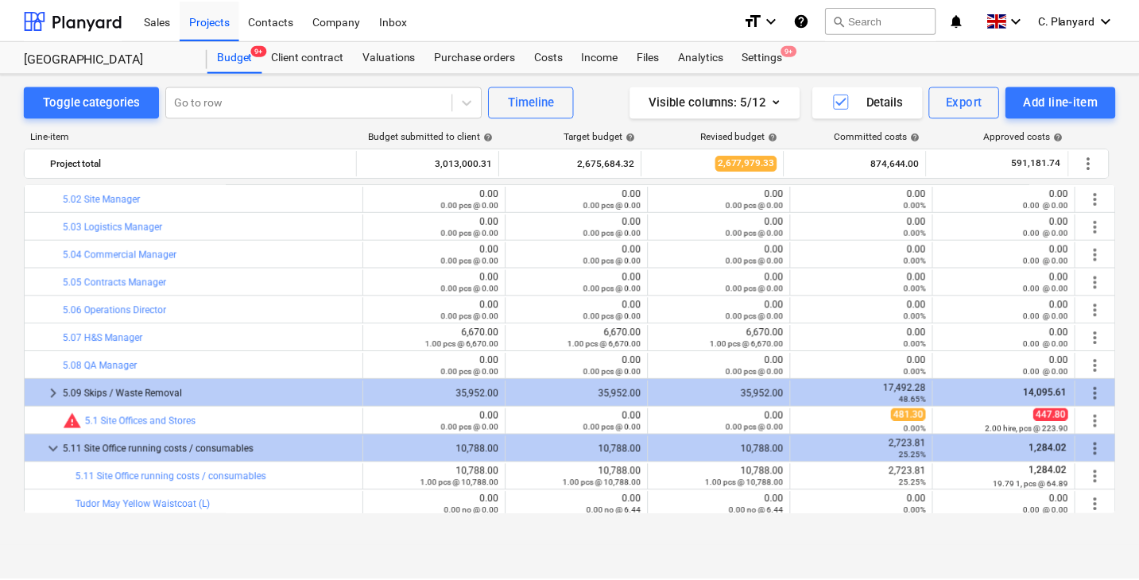
scroll to position [174, 0]
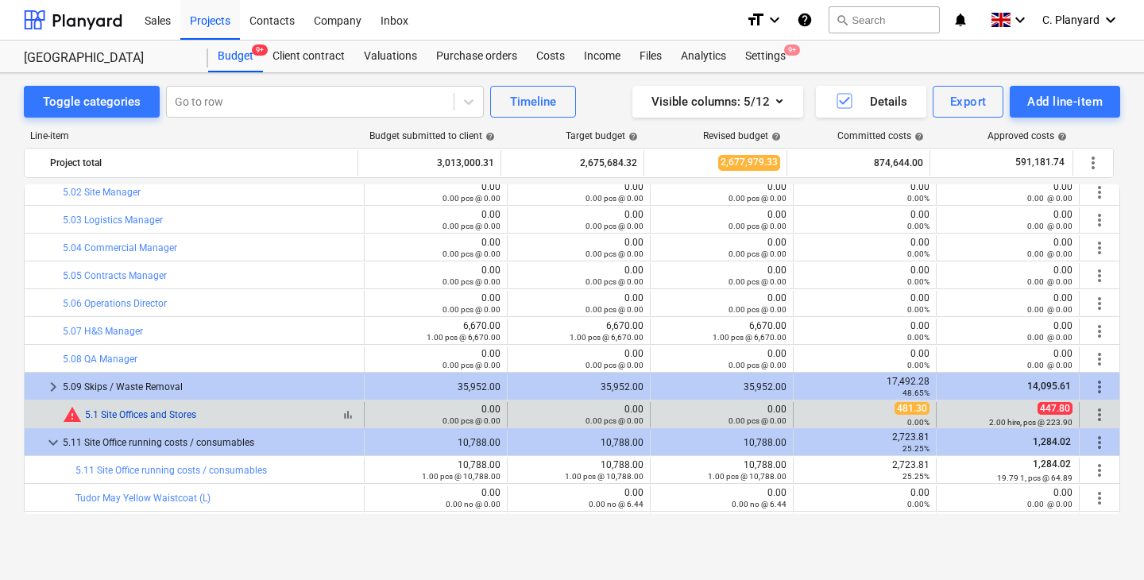
click at [162, 415] on link "5.1 Site Offices and Stores" at bounding box center [140, 414] width 111 height 11
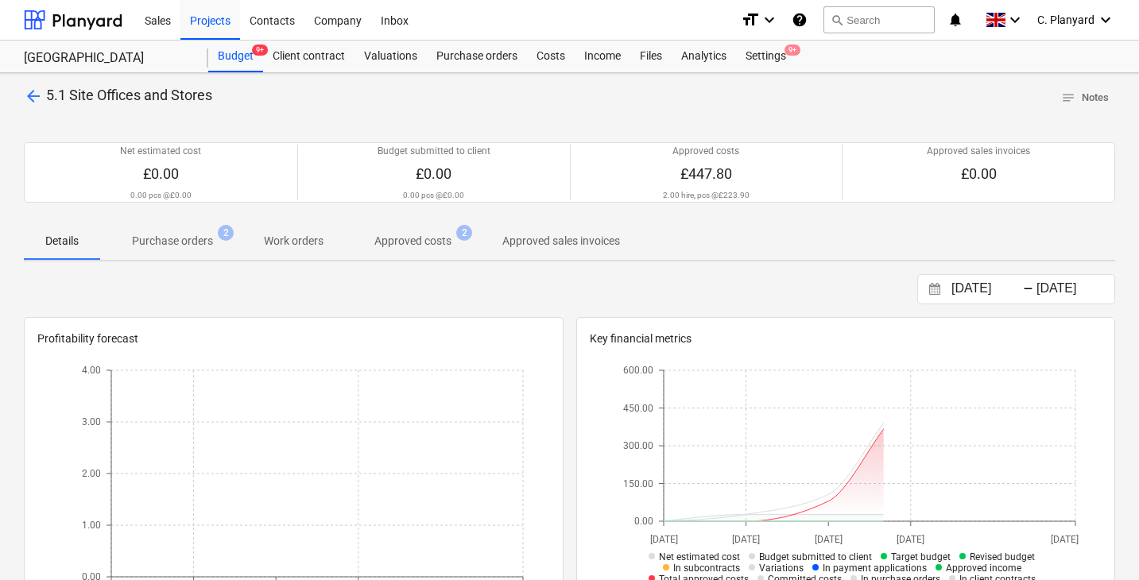
click at [200, 251] on span "Purchase orders 2" at bounding box center [172, 240] width 145 height 29
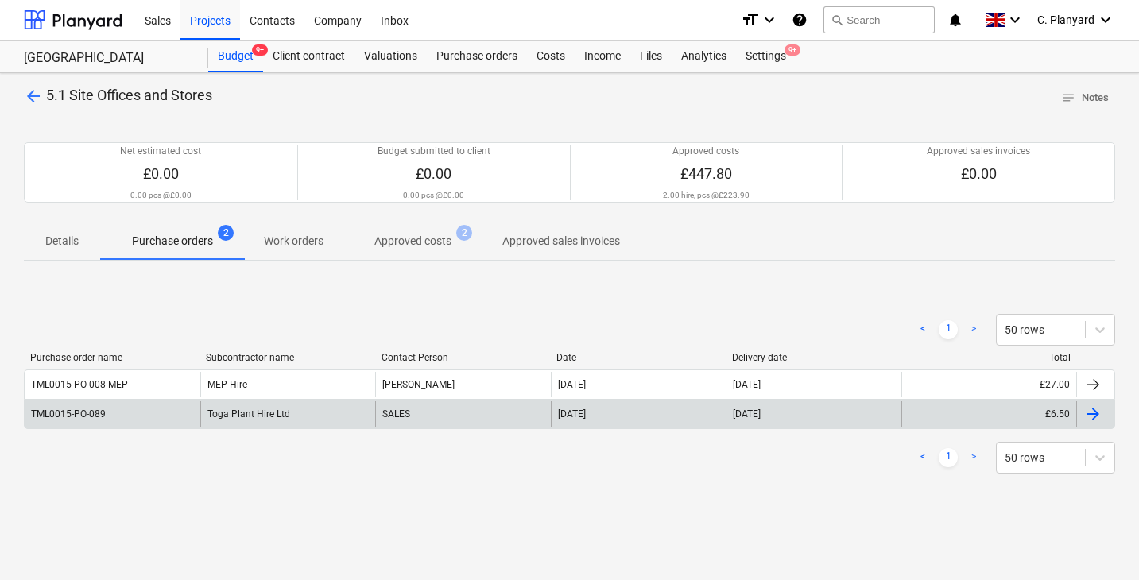
click at [299, 409] on div "Toga Plant Hire Ltd" at bounding box center [288, 413] width 176 height 25
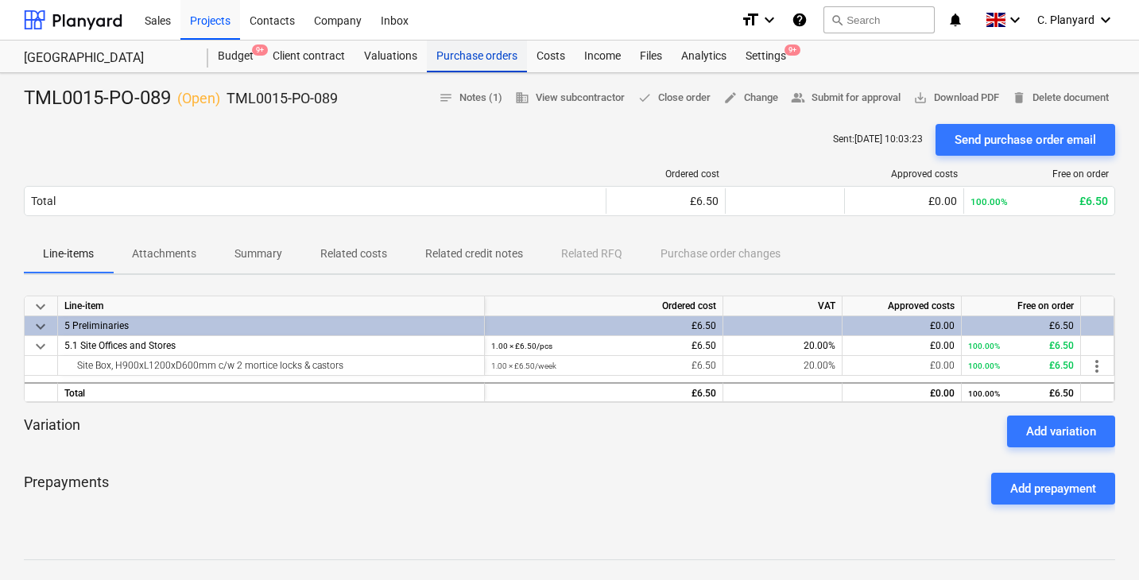
click at [469, 60] on div "Purchase orders" at bounding box center [477, 57] width 100 height 32
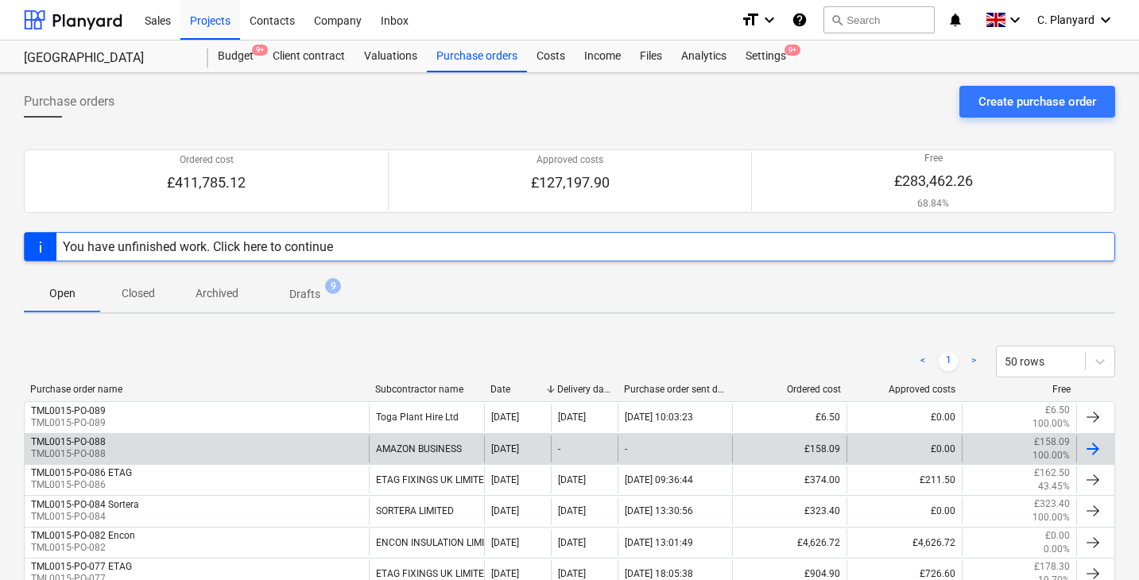
click at [123, 439] on div "TML0015-PO-088 TML0015-PO-088" at bounding box center [197, 448] width 344 height 27
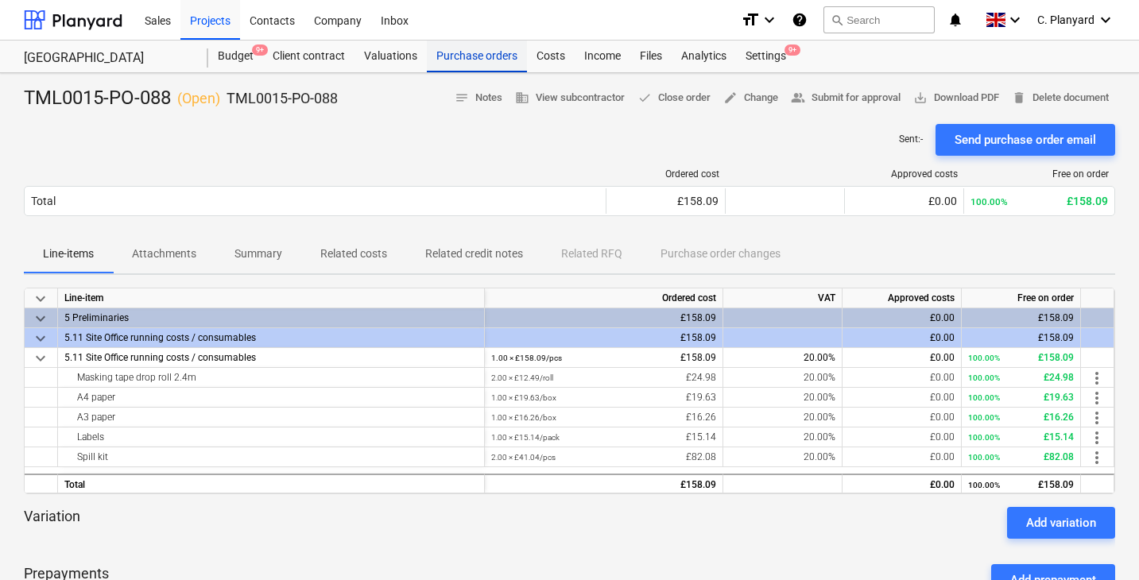
click at [469, 56] on div "Purchase orders" at bounding box center [477, 57] width 100 height 32
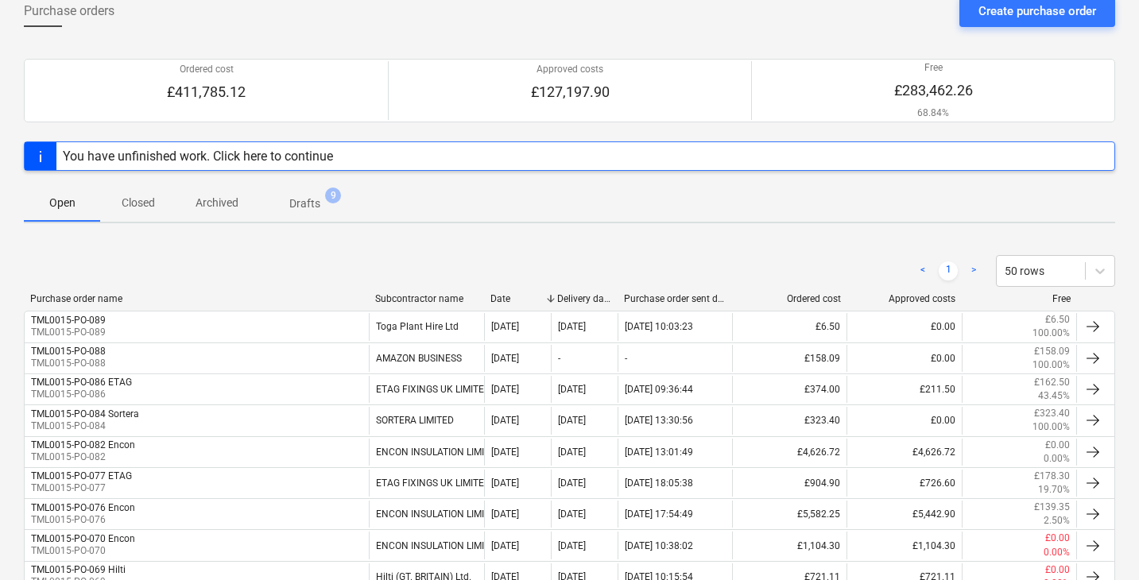
scroll to position [92, 0]
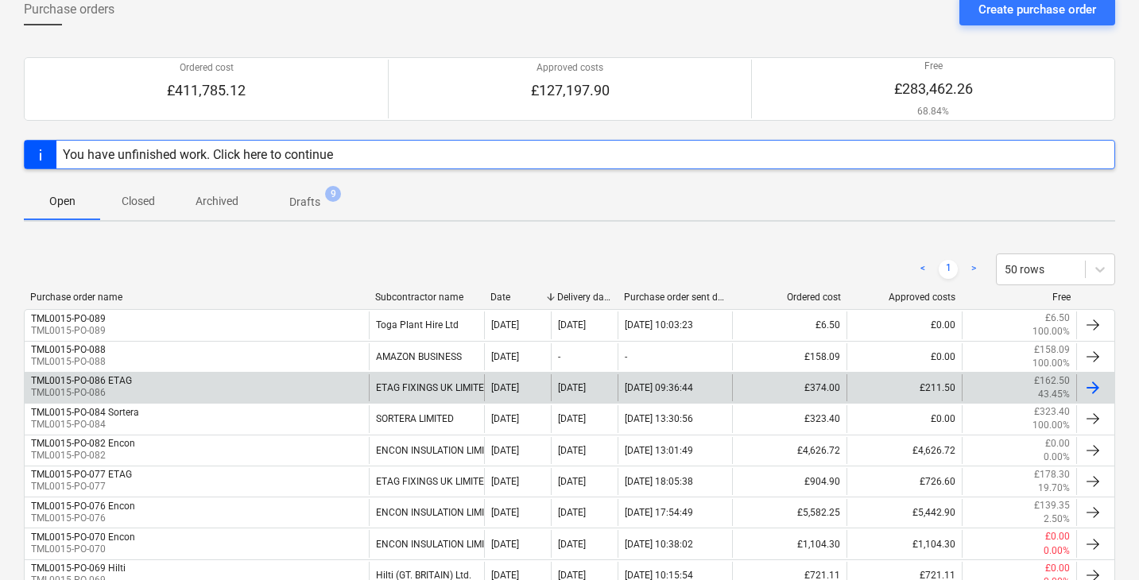
click at [192, 384] on div "TML0015-PO-086 ETAG TML0015-PO-086" at bounding box center [197, 387] width 344 height 27
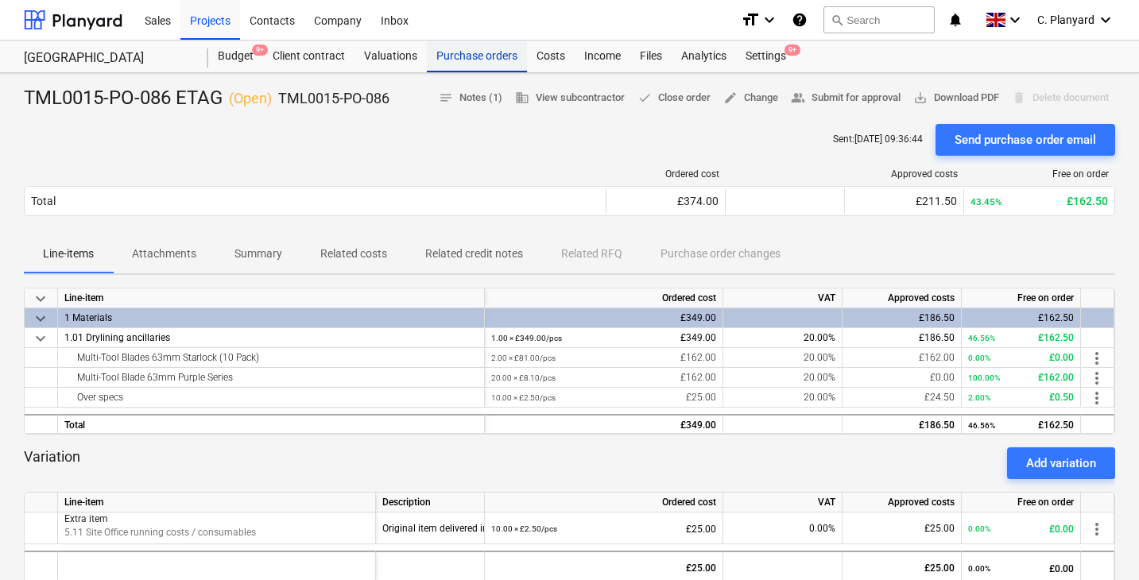
click at [469, 58] on div "Purchase orders" at bounding box center [477, 57] width 100 height 32
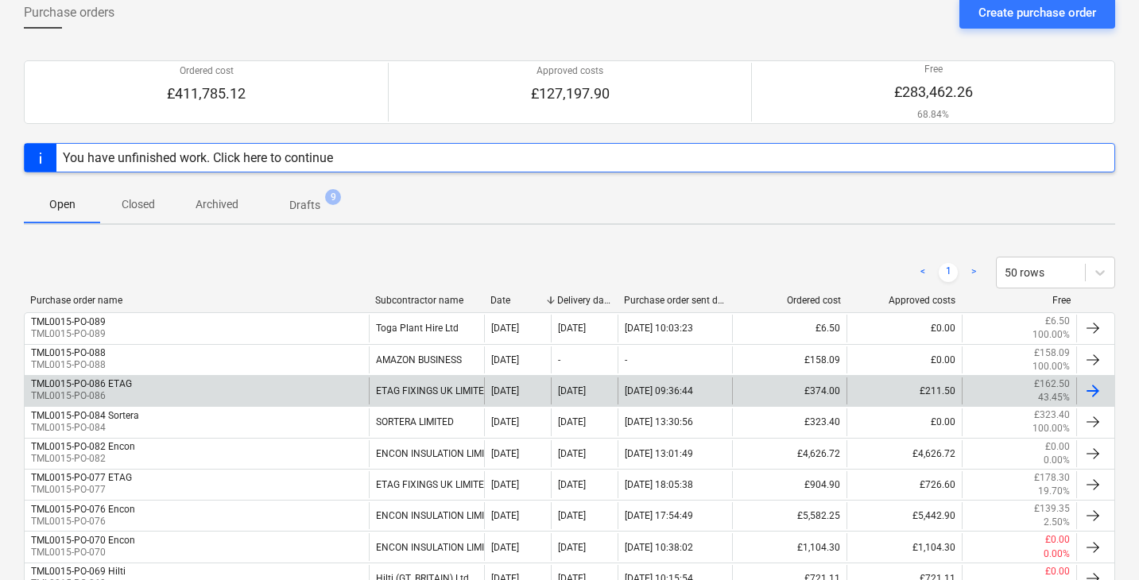
scroll to position [91, 0]
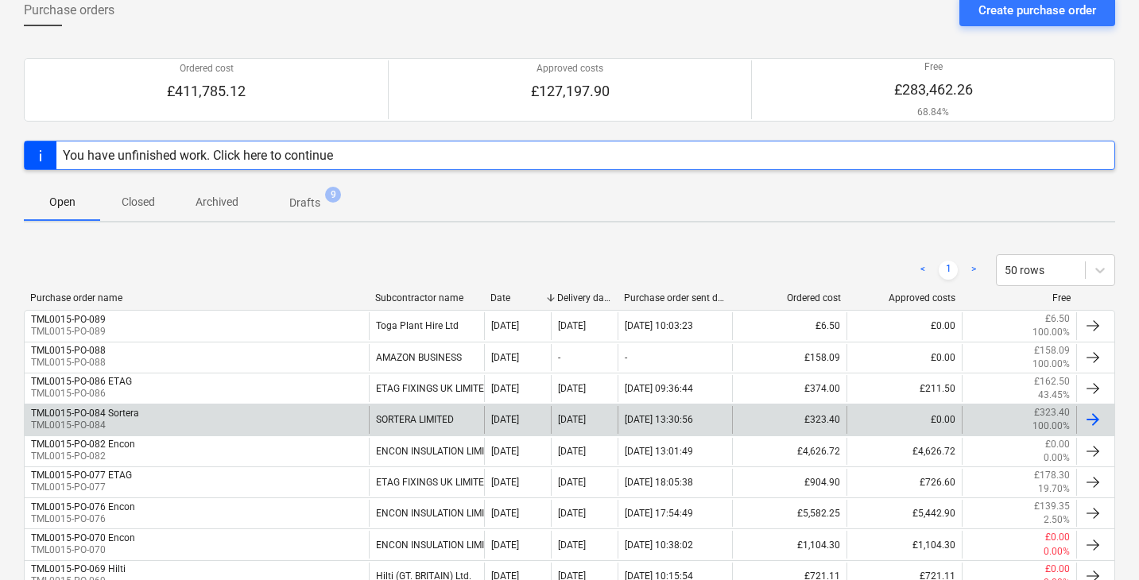
click at [225, 416] on div "TML0015-PO-084 Sortera TML0015-PO-084" at bounding box center [197, 419] width 344 height 27
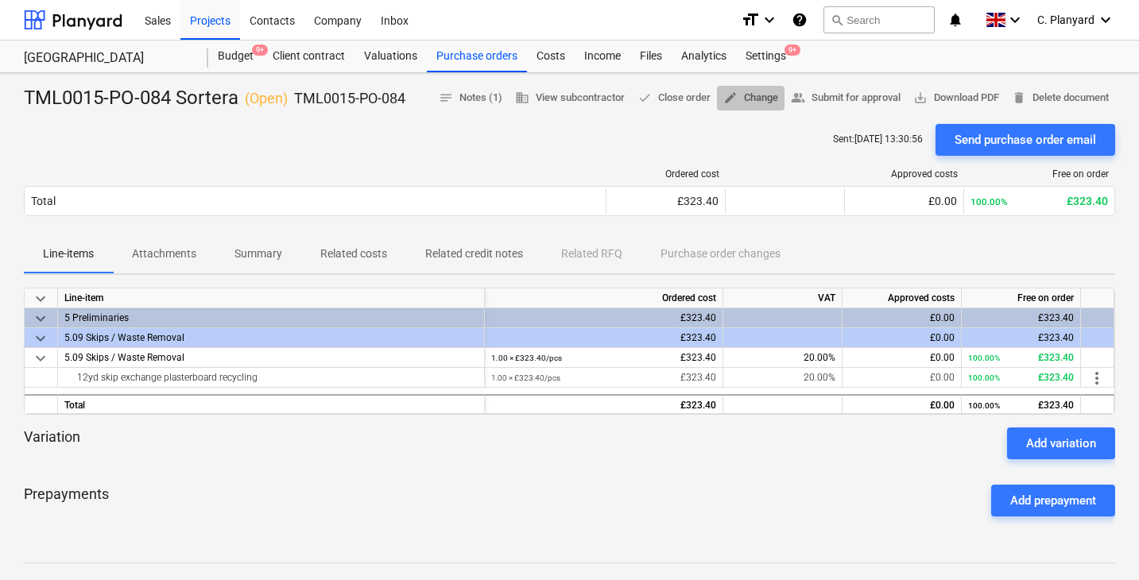
click at [752, 92] on span "edit Change" at bounding box center [750, 98] width 55 height 18
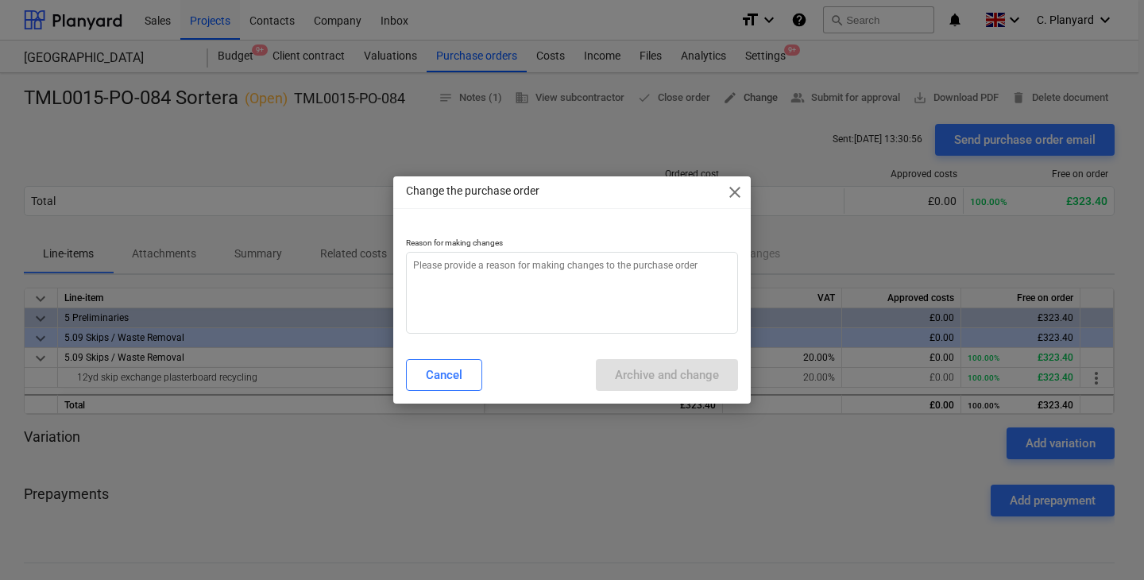
type textarea "x"
click at [509, 292] on textarea at bounding box center [572, 293] width 332 height 82
type textarea "T"
type textarea "x"
type textarea "Ti"
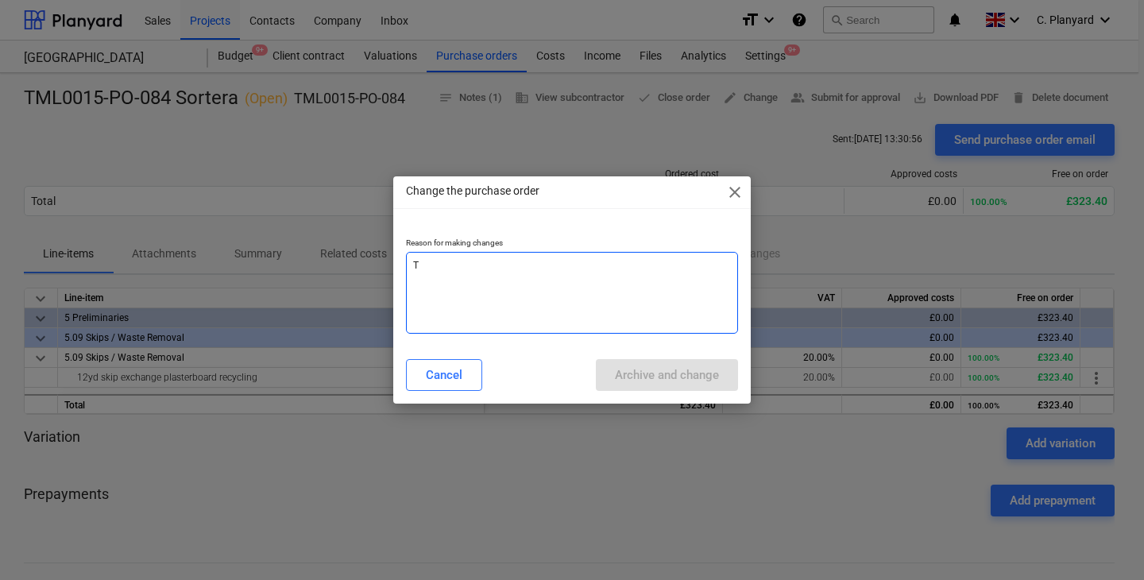
type textarea "x"
type textarea "Tie"
type textarea "x"
type textarea "Tie"
type textarea "x"
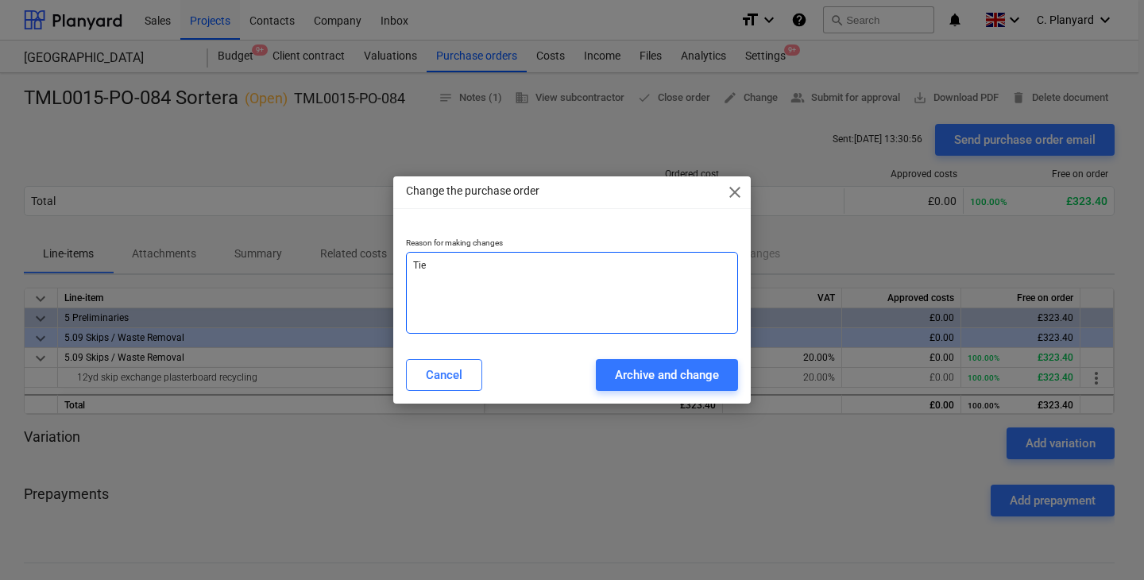
type textarea "Tie d"
type textarea "x"
type textarea "Tie do"
type textarea "x"
type textarea "Tie d"
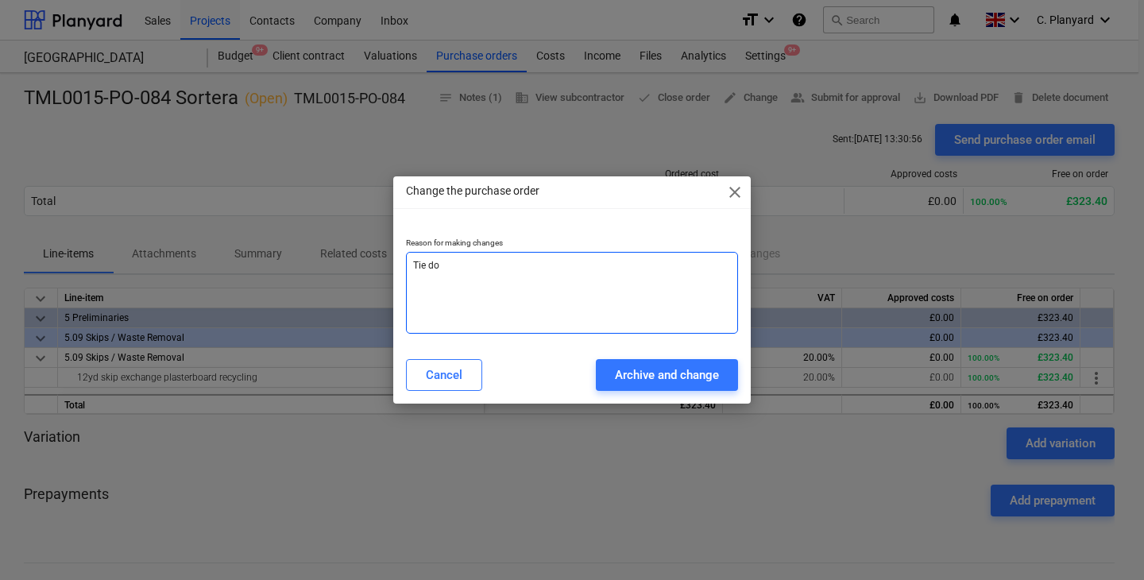
type textarea "x"
type textarea "Tie dt"
type textarea "x"
type textarea "Tie d"
type textarea "x"
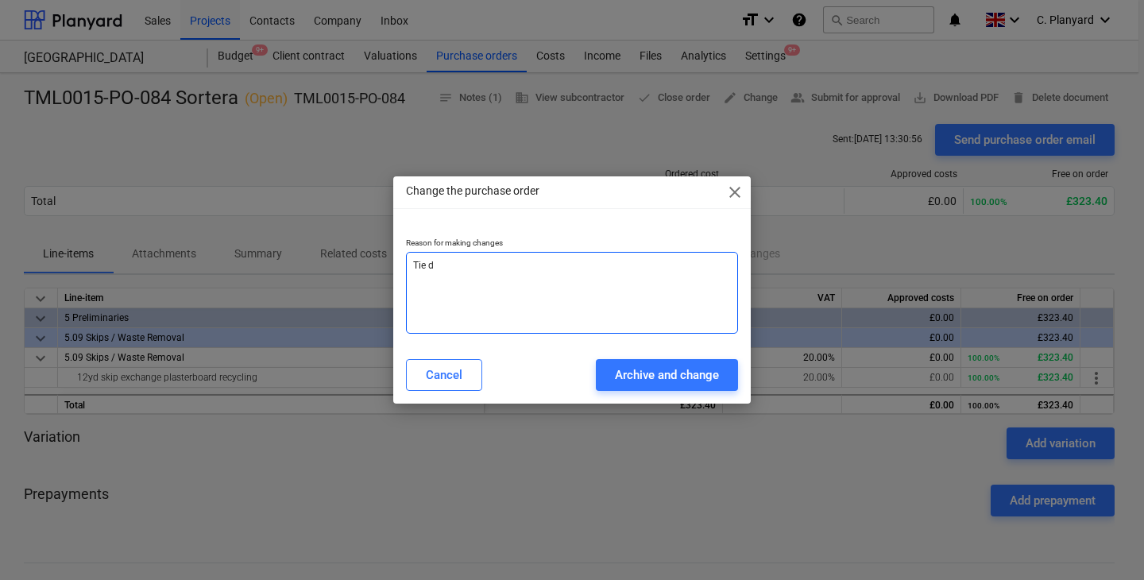
type textarea "Tie"
type textarea "x"
type textarea "Tie t"
type textarea "x"
type textarea "Tie to"
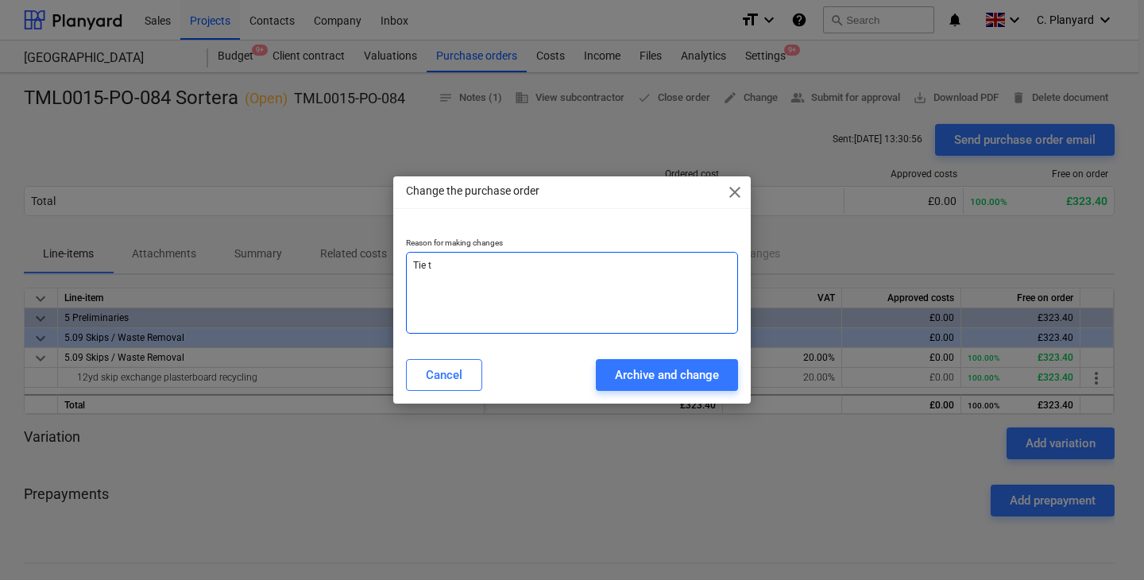
type textarea "x"
type textarea "Tie to"
type textarea "x"
type textarea "Tie to u"
type textarea "x"
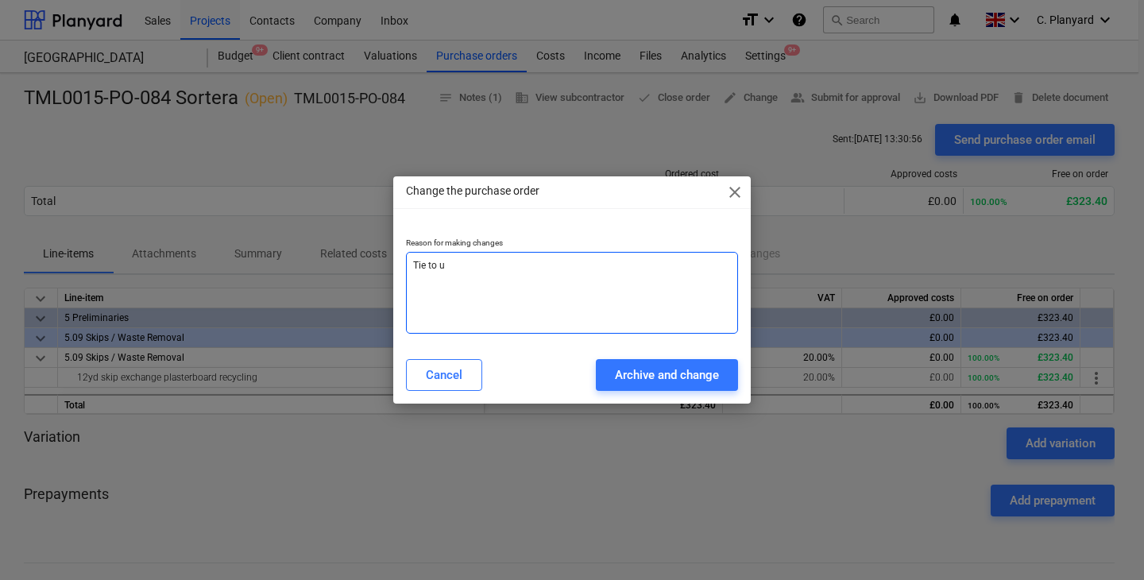
type textarea "Tie to"
type textarea "x"
type textarea "Tie to b"
type textarea "x"
type textarea "Tie to bu"
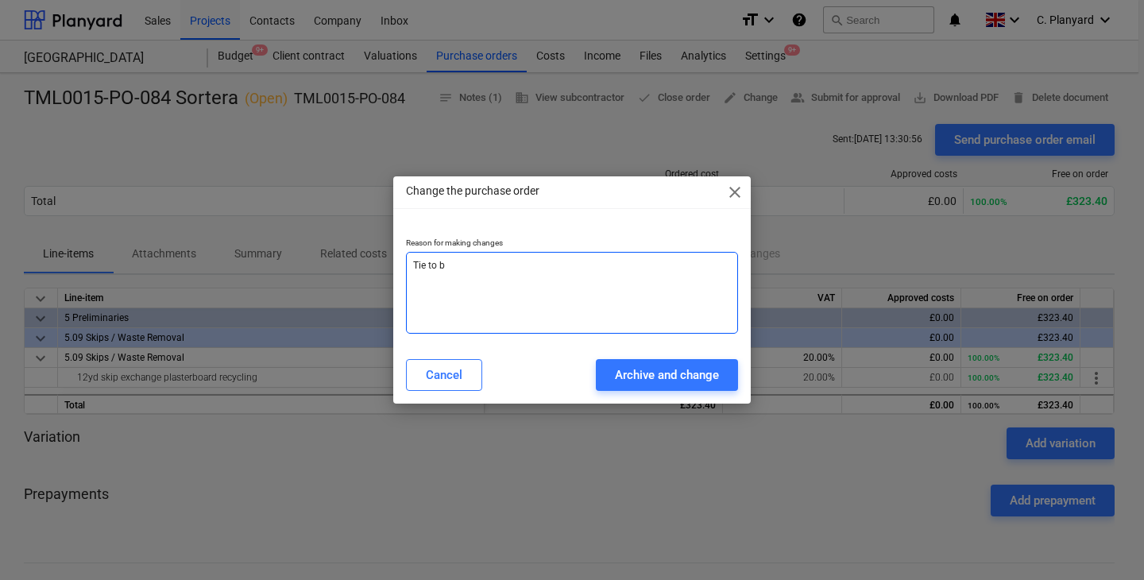
type textarea "x"
type textarea "Tie to bud"
type textarea "x"
type textarea "Tie to budg"
type textarea "x"
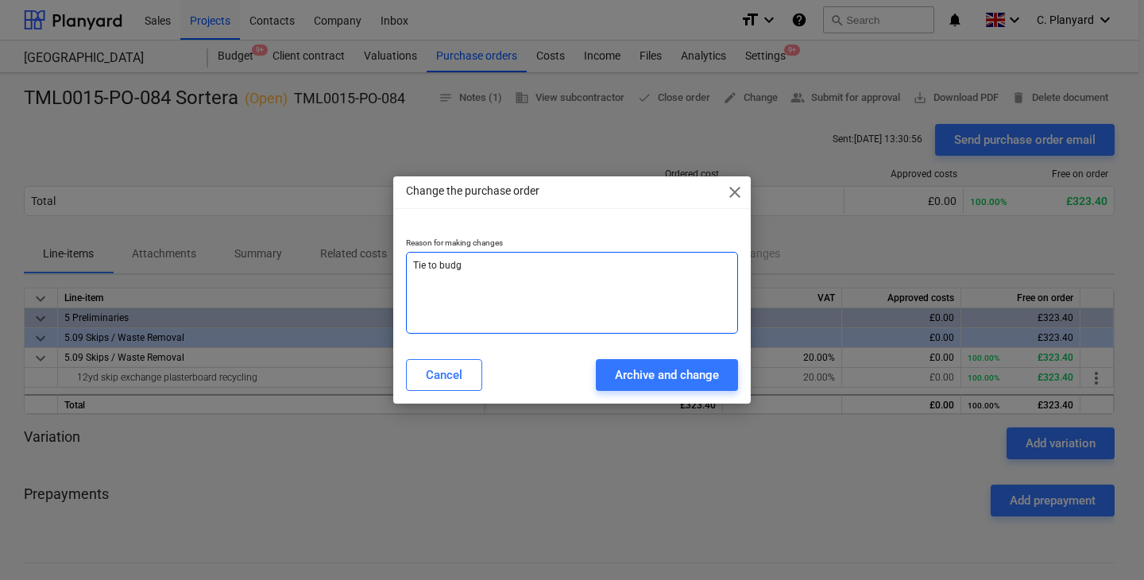
type textarea "Tie to budge"
type textarea "x"
type textarea "Tie to budget"
type textarea "x"
type textarea "Tie to budget"
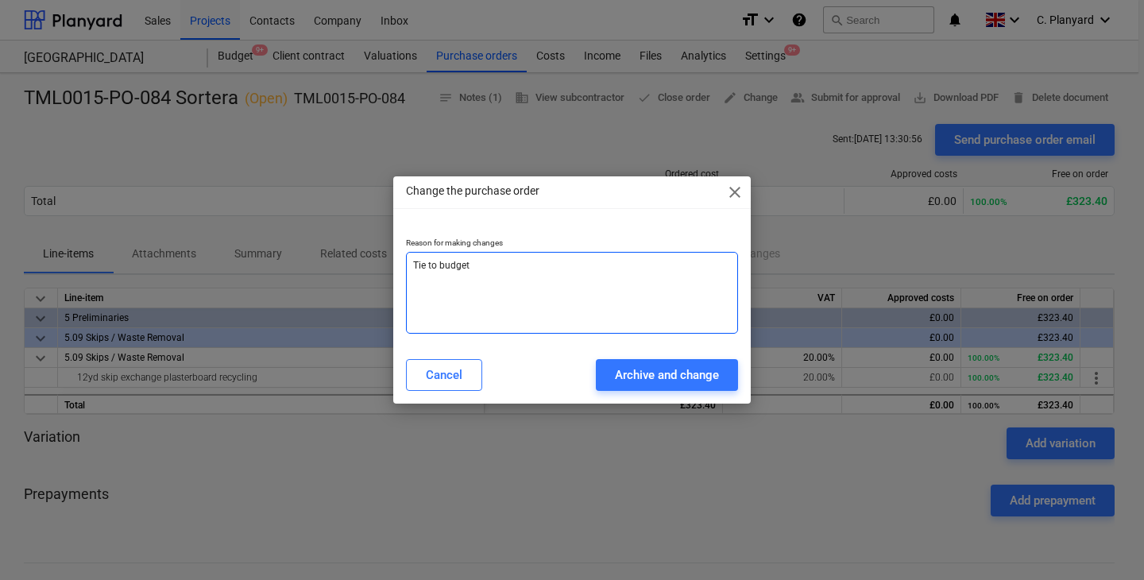
type textarea "x"
type textarea "Tie to budget i"
type textarea "x"
type textarea "Tie to budget it"
type textarea "x"
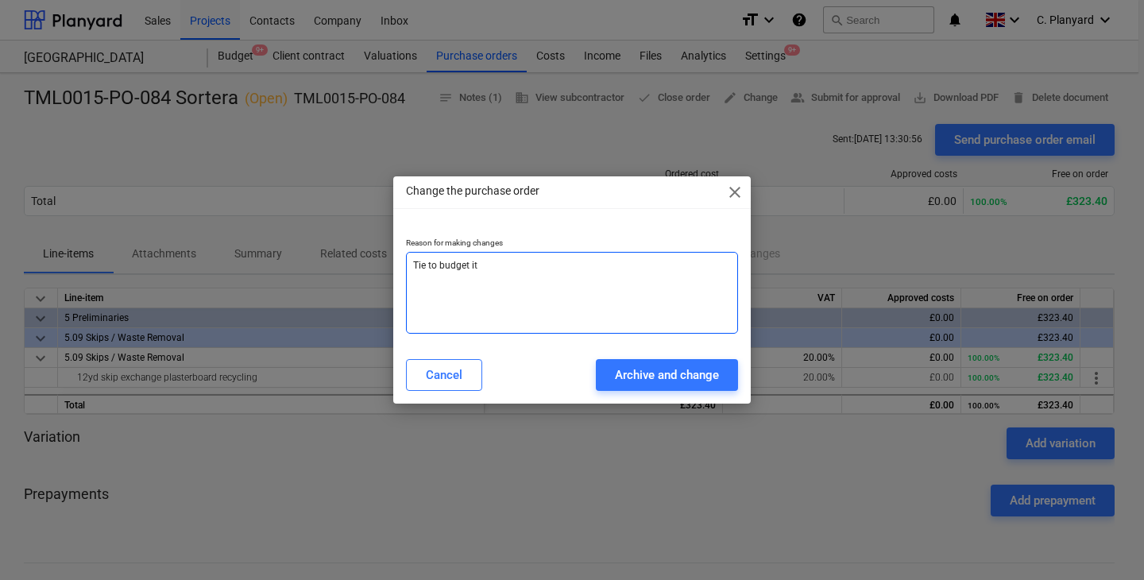
type textarea "Tie to budget ite"
type textarea "x"
type textarea "Tie to budget item"
type textarea "x"
type textarea "Tie to budget item"
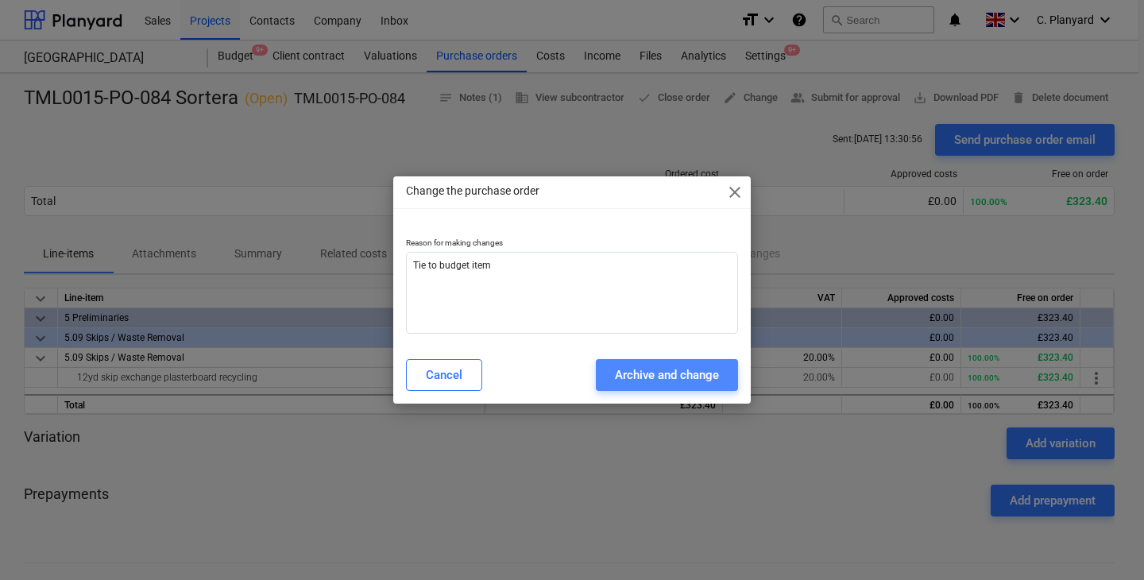
click at [683, 374] on div "Archive and change" at bounding box center [667, 375] width 104 height 21
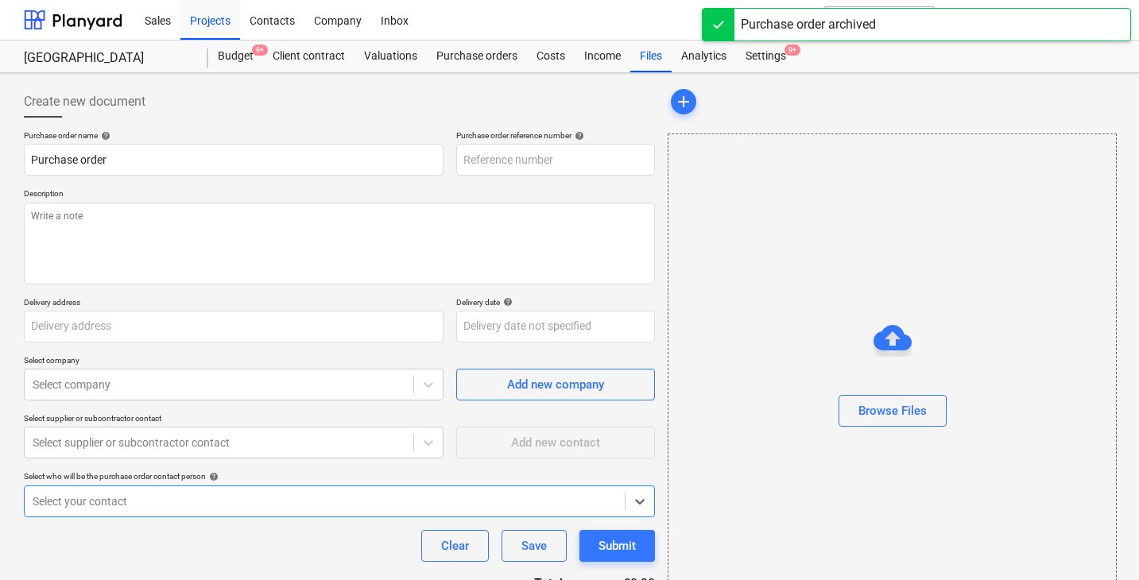
type textarea "x"
type input "TML0015-PO-084 Sortera"
type input "TML0015-PO-084"
type textarea "8am delivery slot booked Site contact Narcis 07311 267045"
type input "St George plc, Camden Goods Yard, Juniper Crescent, London, NW1 8HQ"
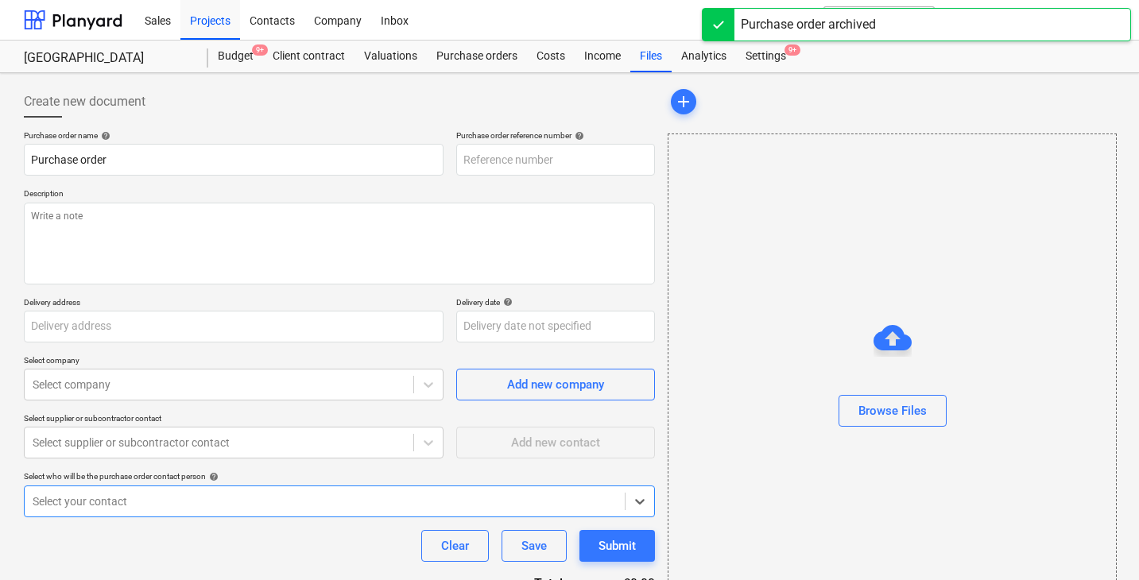
type input "[DATE]"
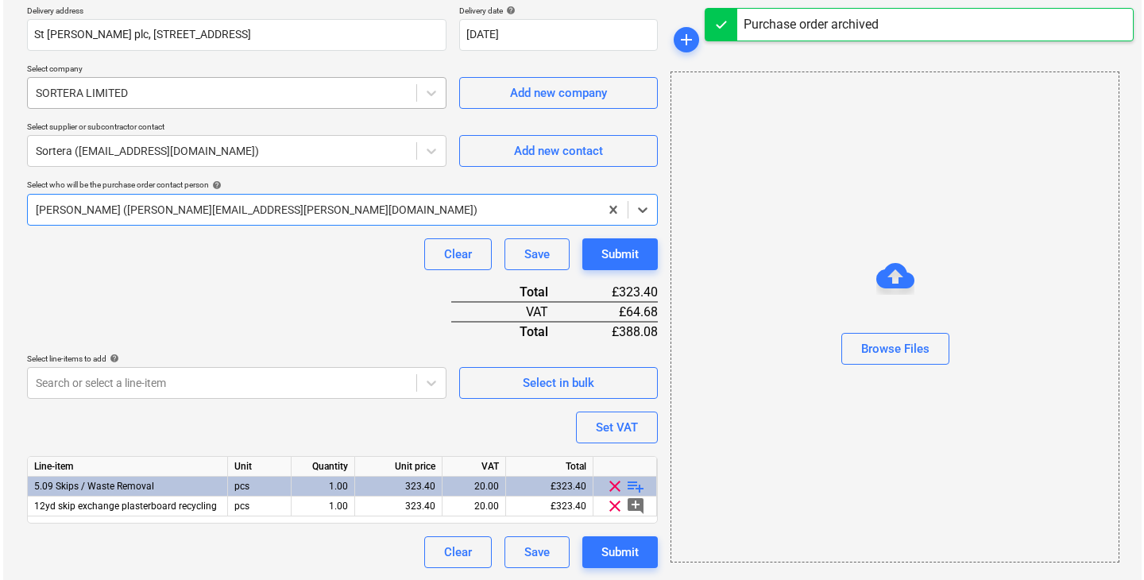
scroll to position [291, 0]
click at [548, 377] on div "Select in bulk" at bounding box center [556, 384] width 72 height 21
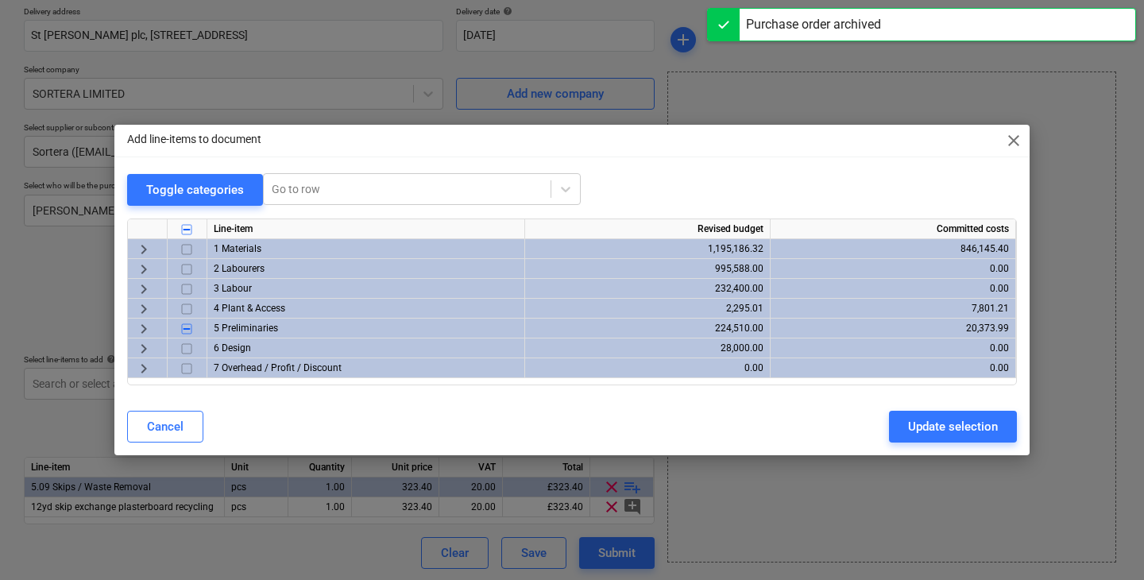
click at [141, 330] on span "keyboard_arrow_right" at bounding box center [143, 328] width 19 height 19
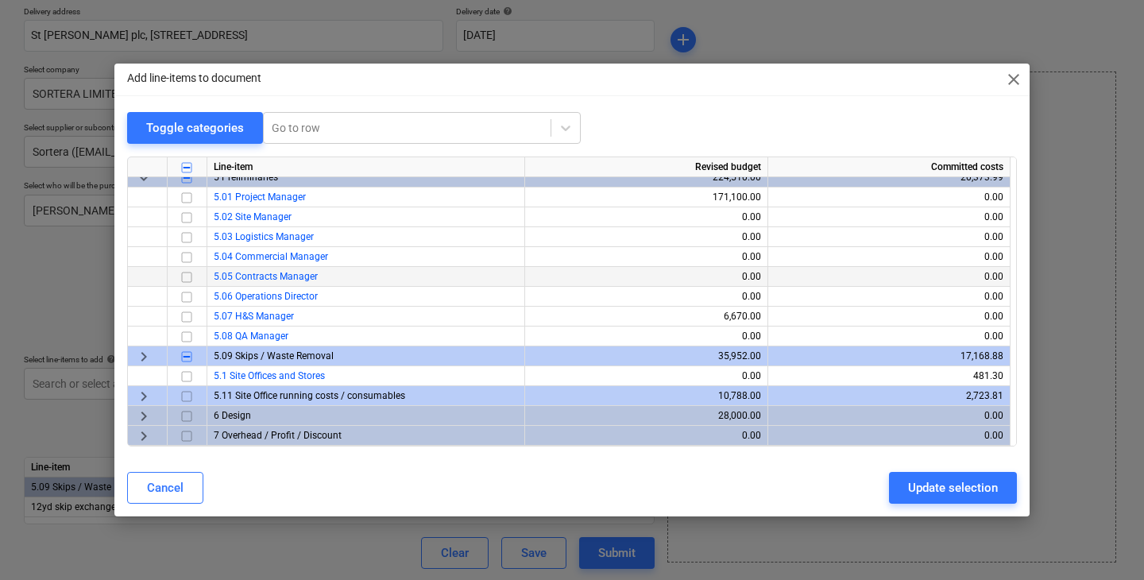
scroll to position [89, 0]
click at [132, 358] on div "keyboard_arrow_right" at bounding box center [148, 356] width 40 height 20
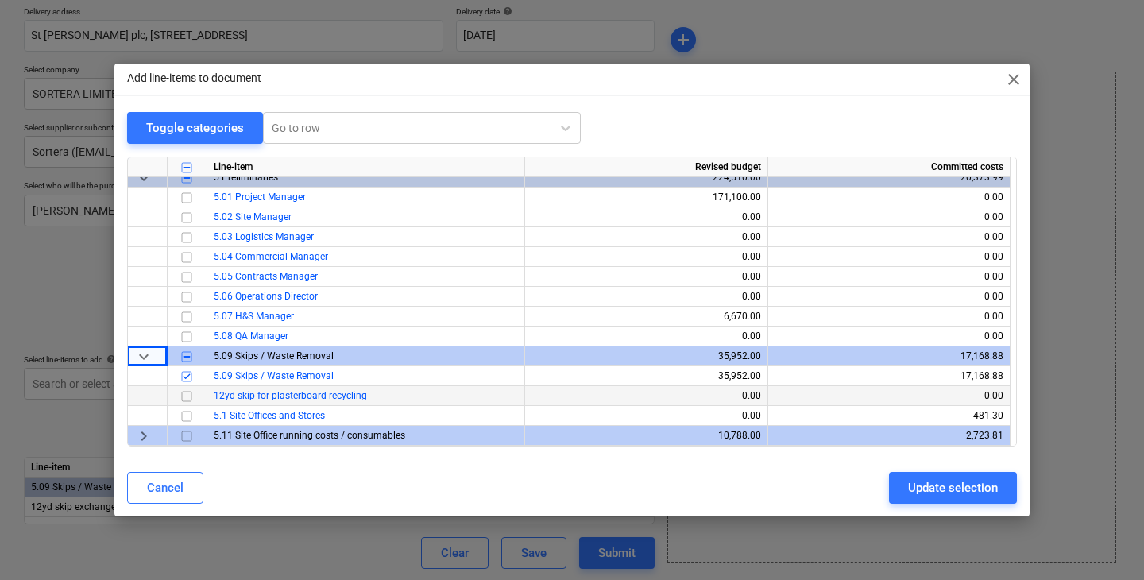
click at [185, 394] on input "checkbox" at bounding box center [186, 396] width 19 height 19
click at [185, 375] on input "checkbox" at bounding box center [186, 376] width 19 height 19
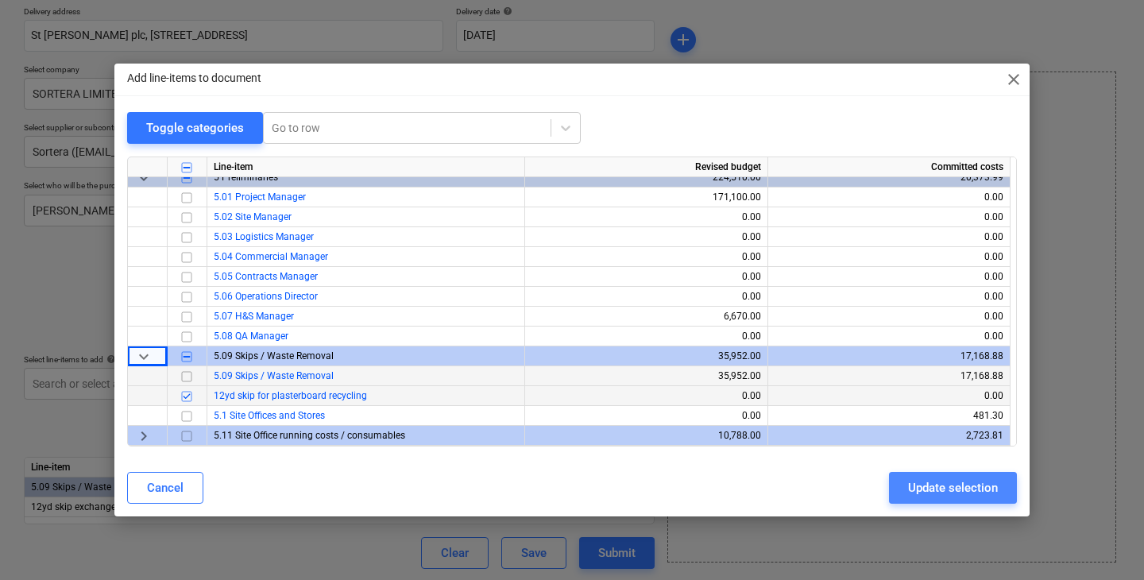
click at [908, 485] on div "Update selection" at bounding box center [953, 488] width 90 height 21
type textarea "x"
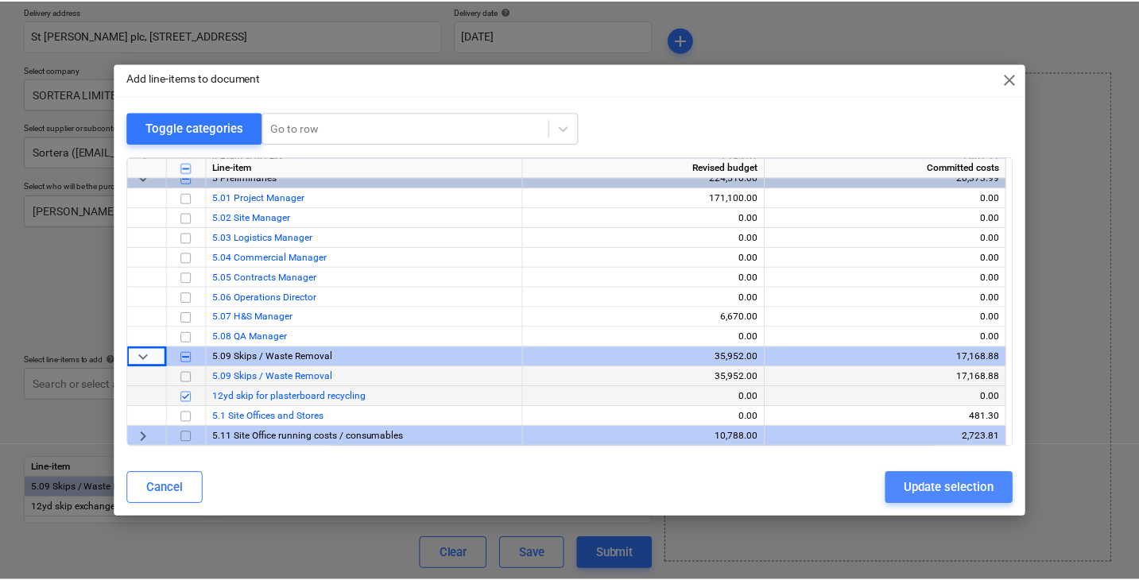
scroll to position [231, 0]
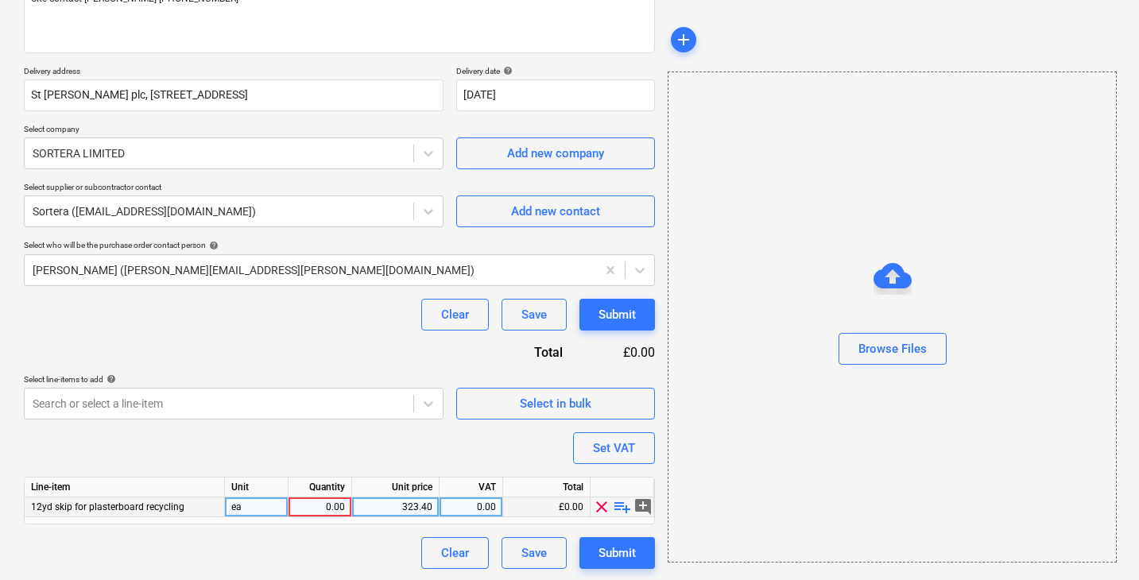
click at [338, 501] on div "0.00" at bounding box center [320, 507] width 50 height 20
type input "1"
click at [425, 456] on div "Purchase order name help TML0015-PO-084 Sortera Purchase order reference number…" at bounding box center [339, 234] width 631 height 670
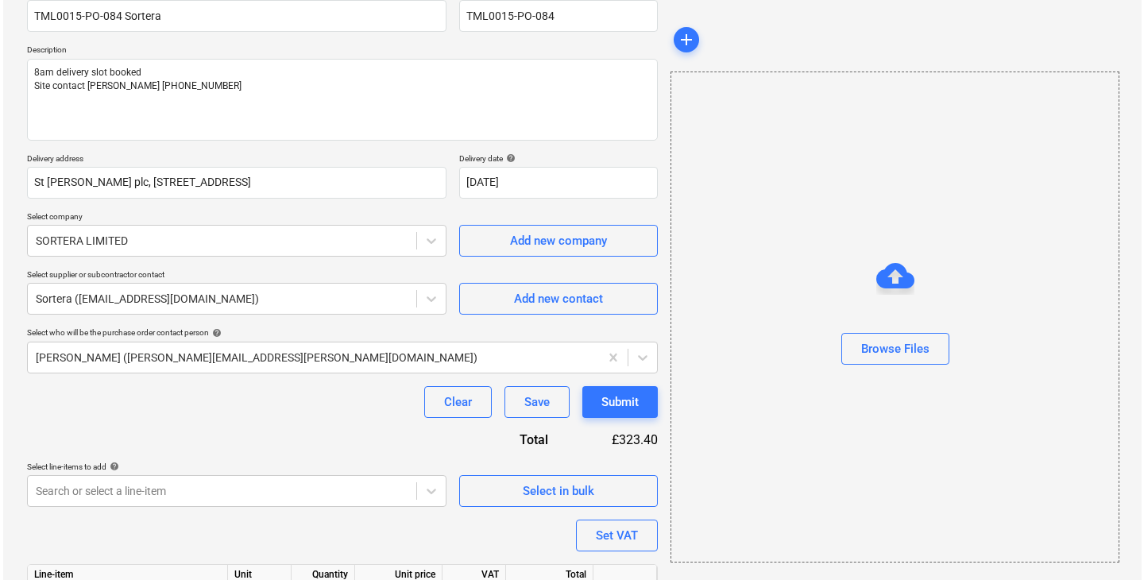
scroll to position [215, 0]
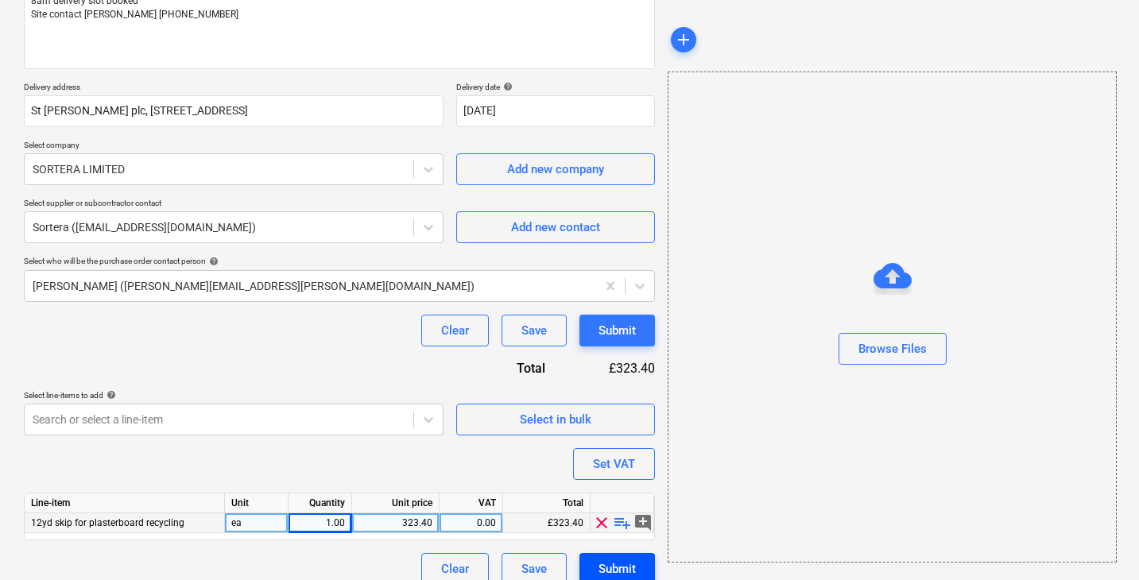
click at [610, 567] on div "Submit" at bounding box center [616, 569] width 37 height 21
type textarea "x"
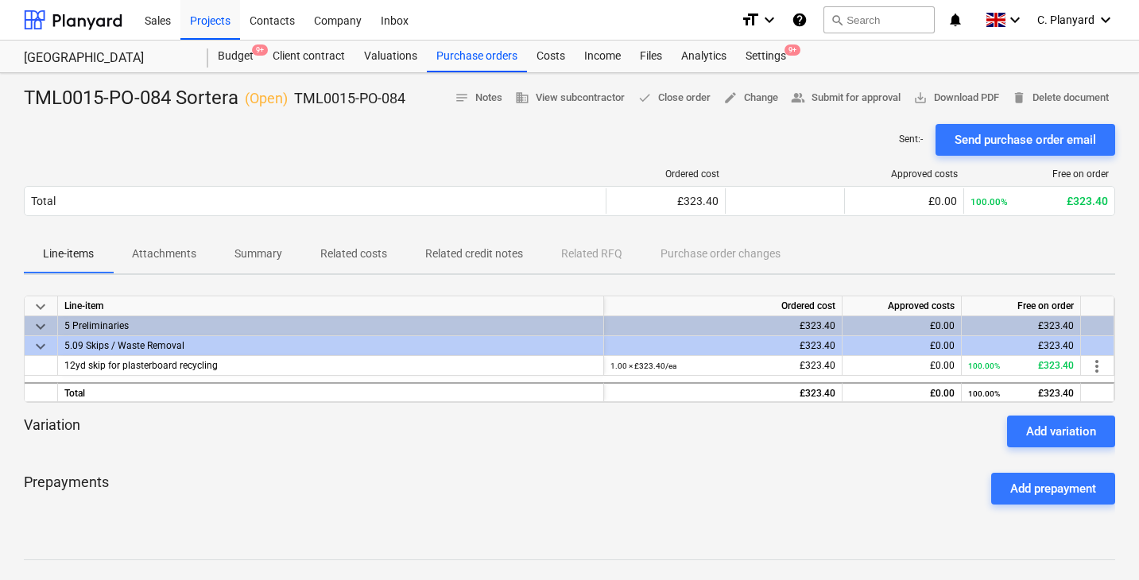
click at [296, 254] on span "Summary" at bounding box center [258, 254] width 86 height 26
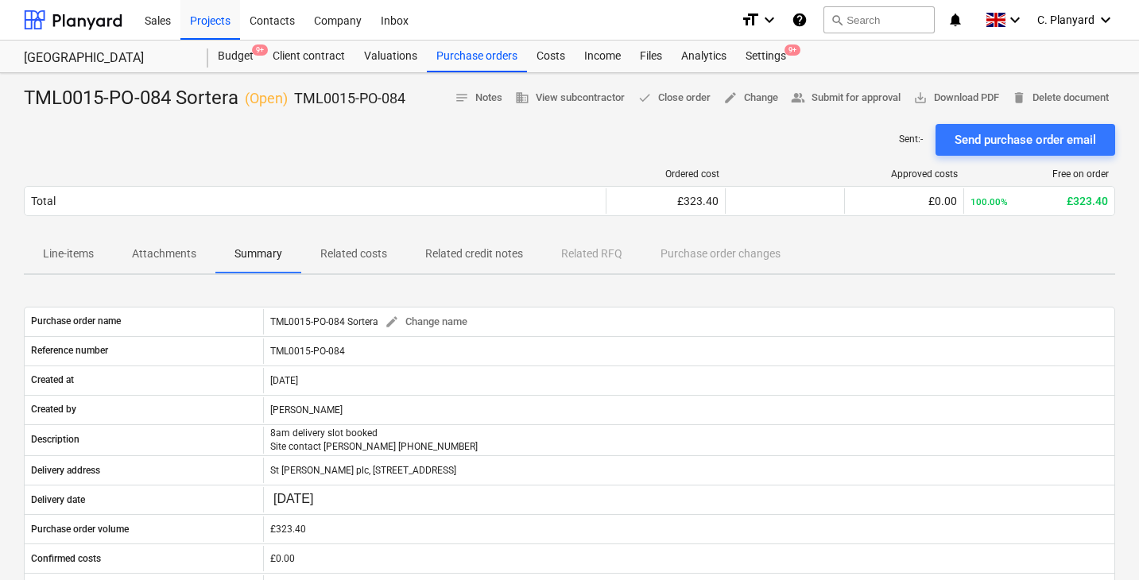
click at [480, 74] on div "TML0015-PO-084 Sortera ( Open ) TML0015-PO-084 notes Notes business View subcon…" at bounding box center [569, 499] width 1139 height 852
click at [478, 60] on div "Purchase orders" at bounding box center [477, 57] width 100 height 32
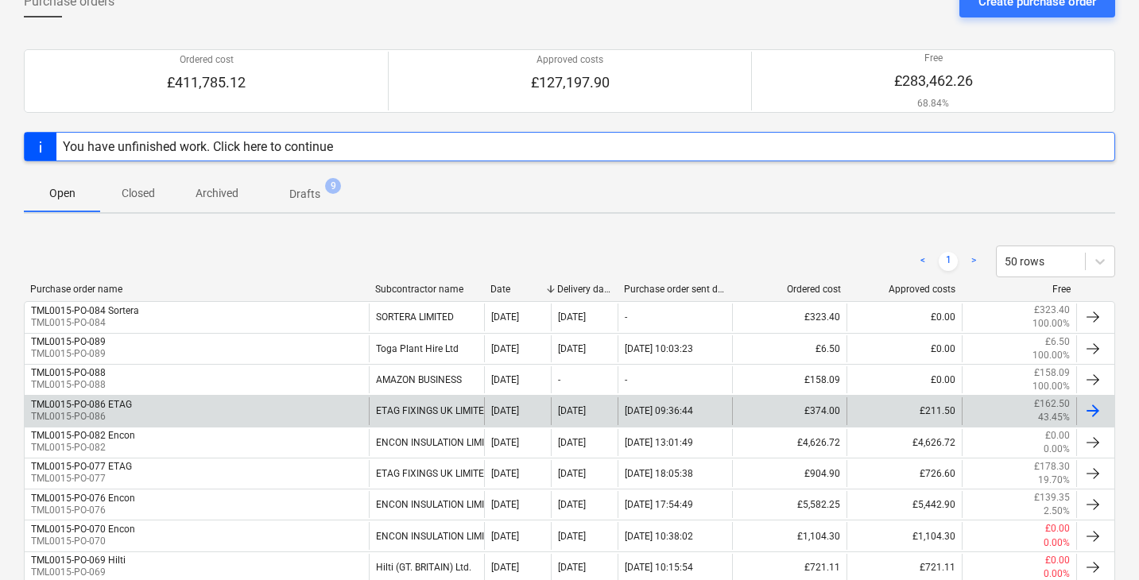
scroll to position [102, 0]
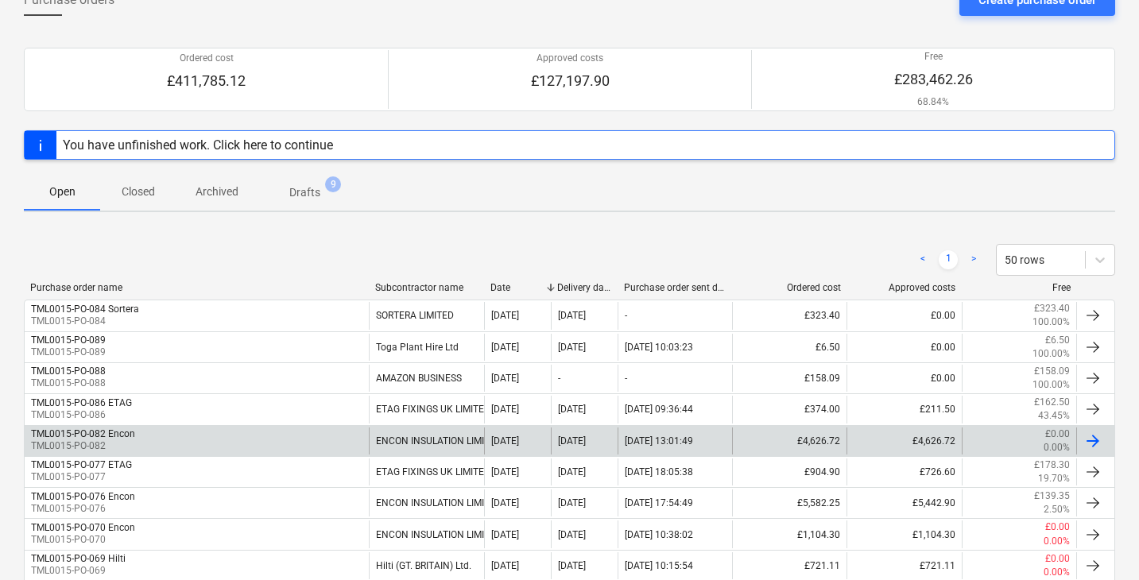
click at [327, 434] on div "TML0015-PO-082 Encon TML0015-PO-082" at bounding box center [197, 441] width 344 height 27
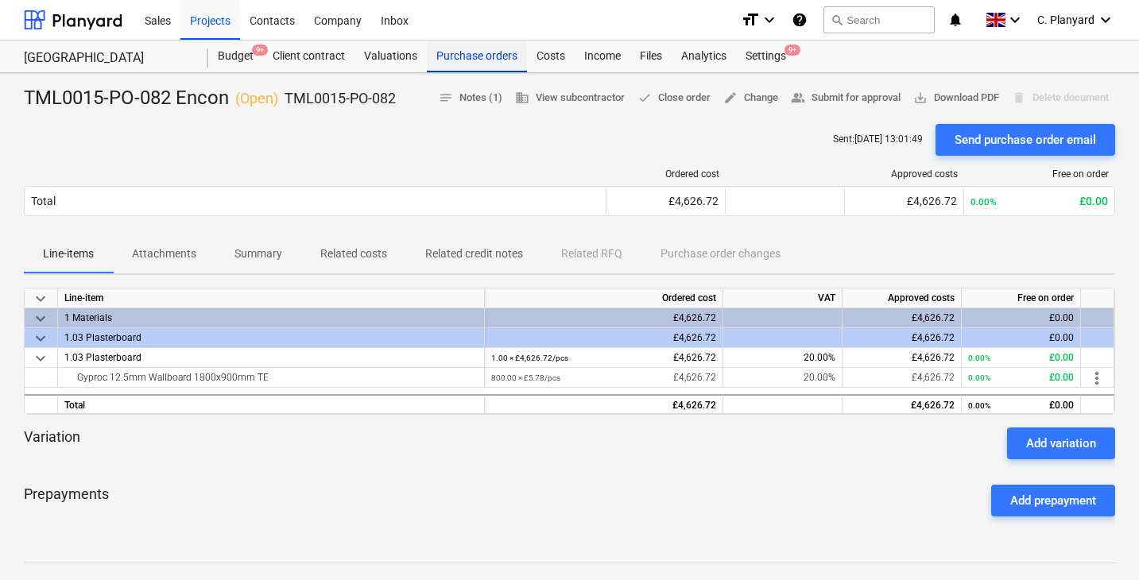
click at [476, 68] on div "Purchase orders" at bounding box center [477, 57] width 100 height 32
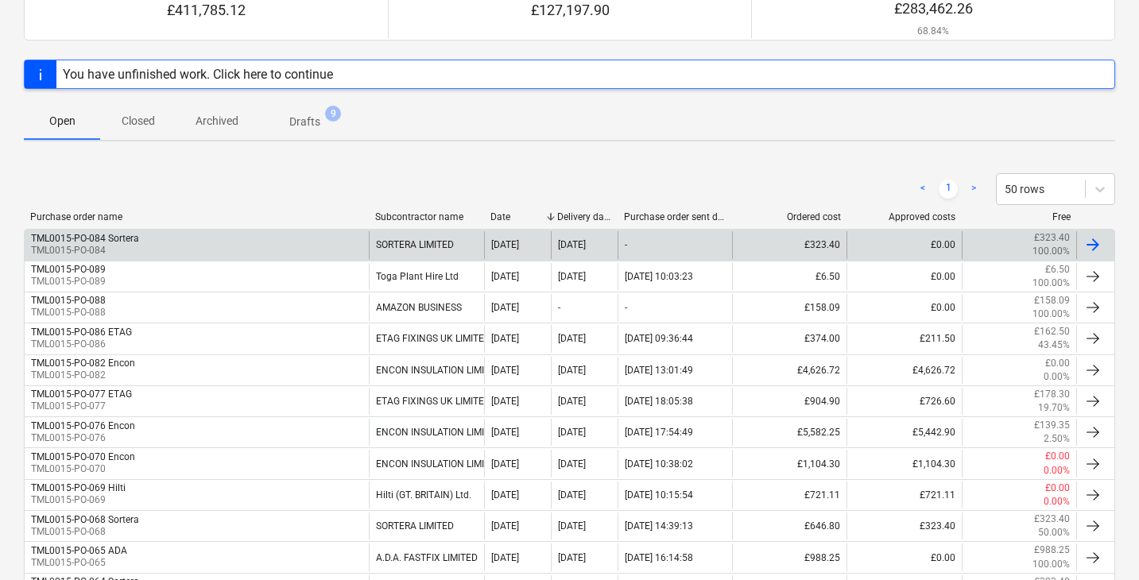
scroll to position [175, 0]
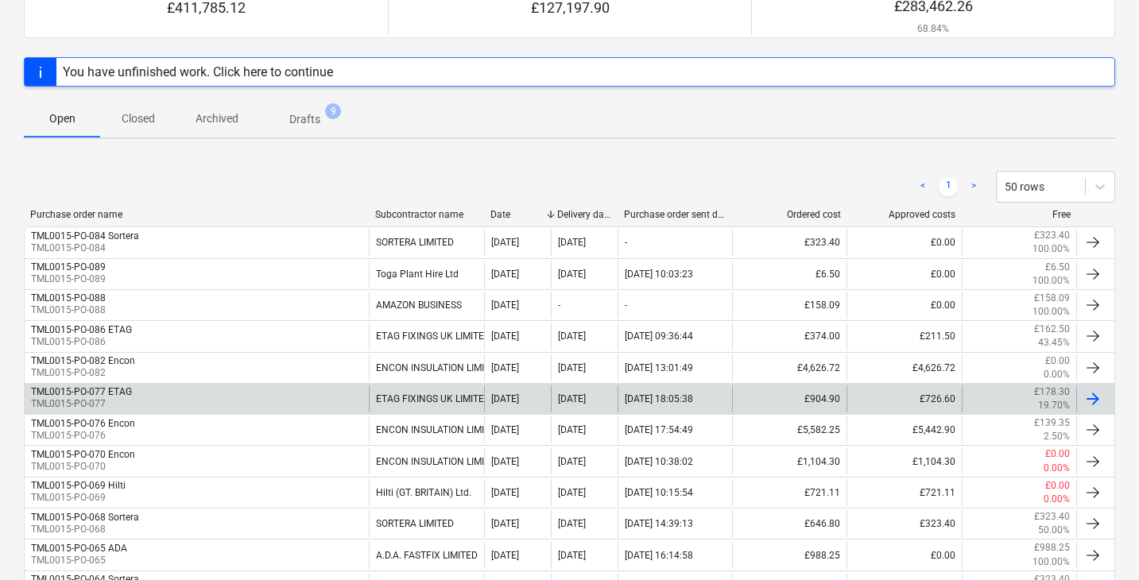
click at [282, 387] on div "TML0015-PO-077 ETAG TML0015-PO-077" at bounding box center [197, 398] width 344 height 27
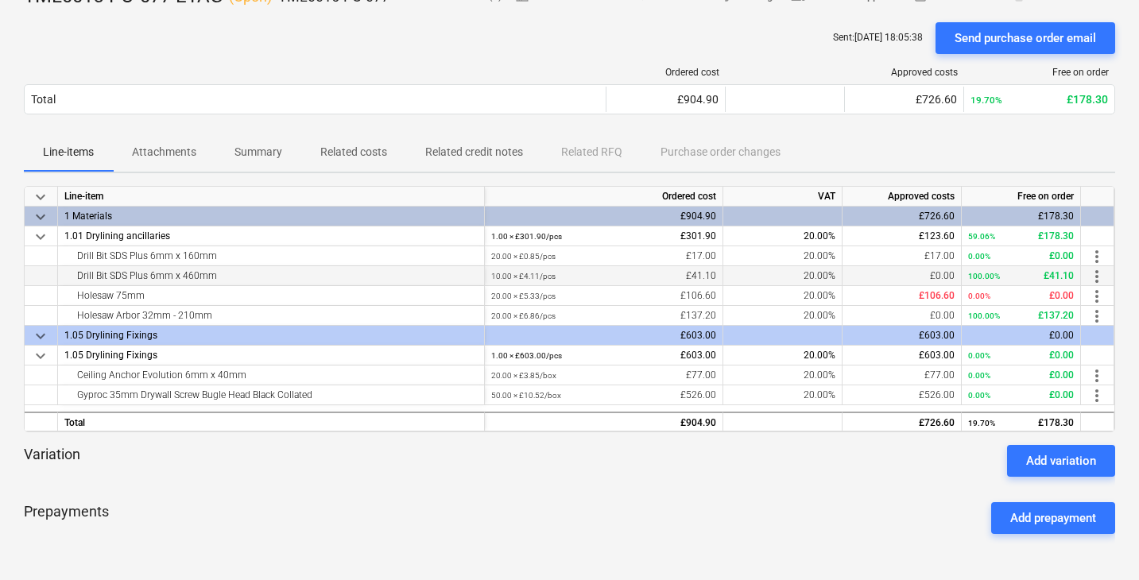
scroll to position [112, 0]
